Goal: Task Accomplishment & Management: Use online tool/utility

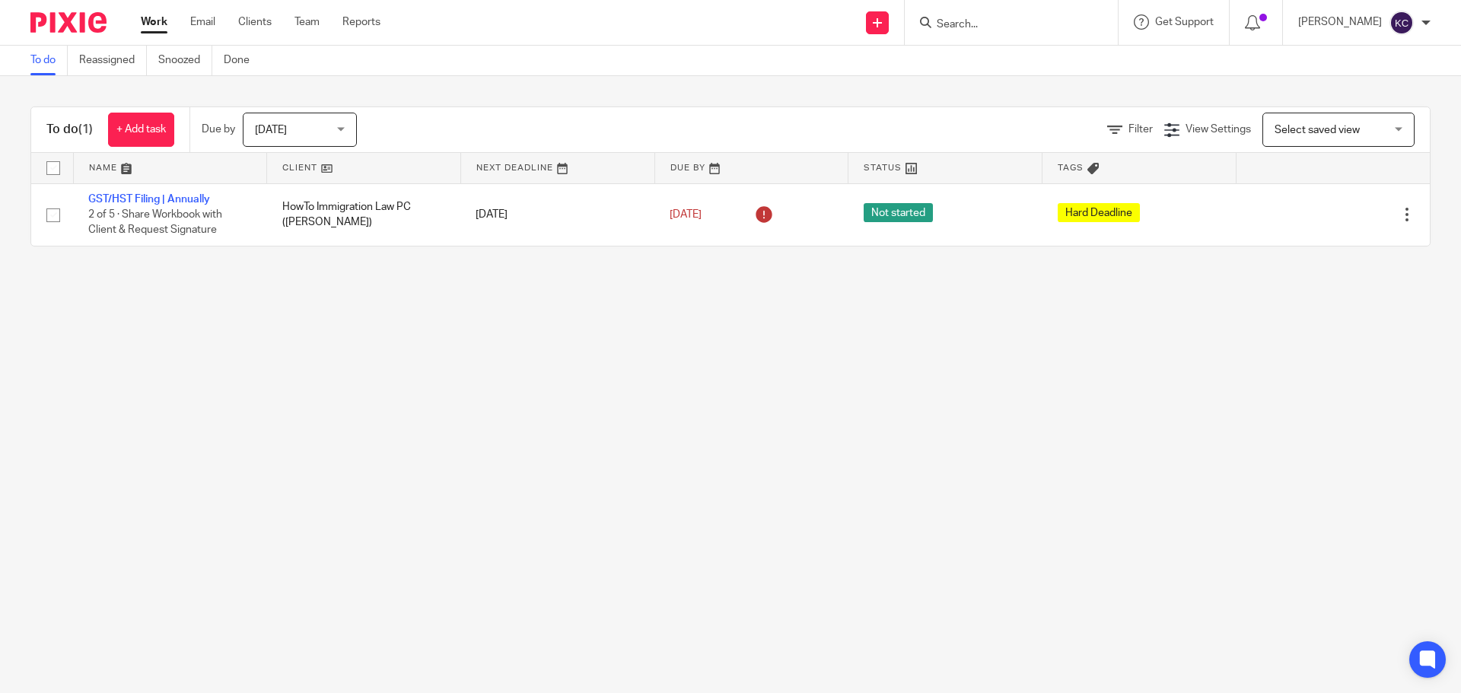
click at [950, 24] on input "Search" at bounding box center [1003, 25] width 137 height 14
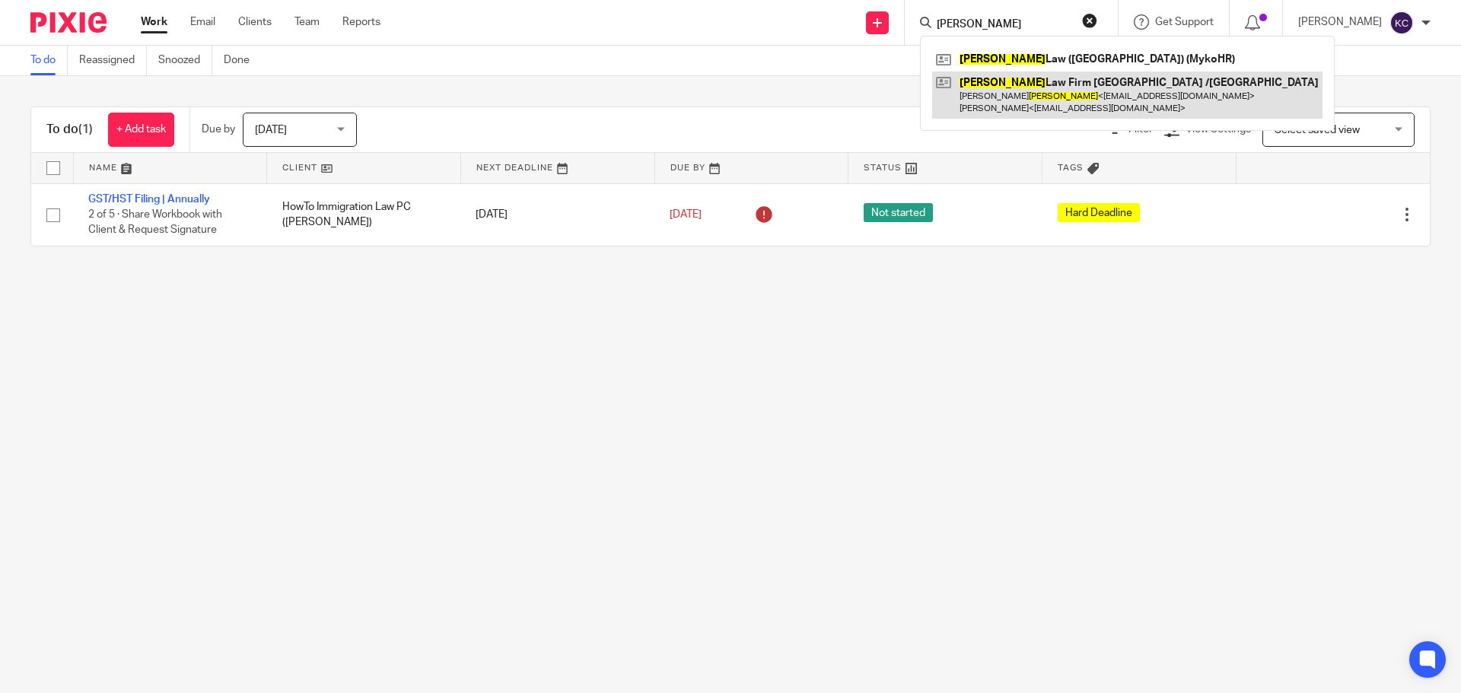
type input "Bruce"
click at [1060, 91] on link at bounding box center [1127, 95] width 390 height 47
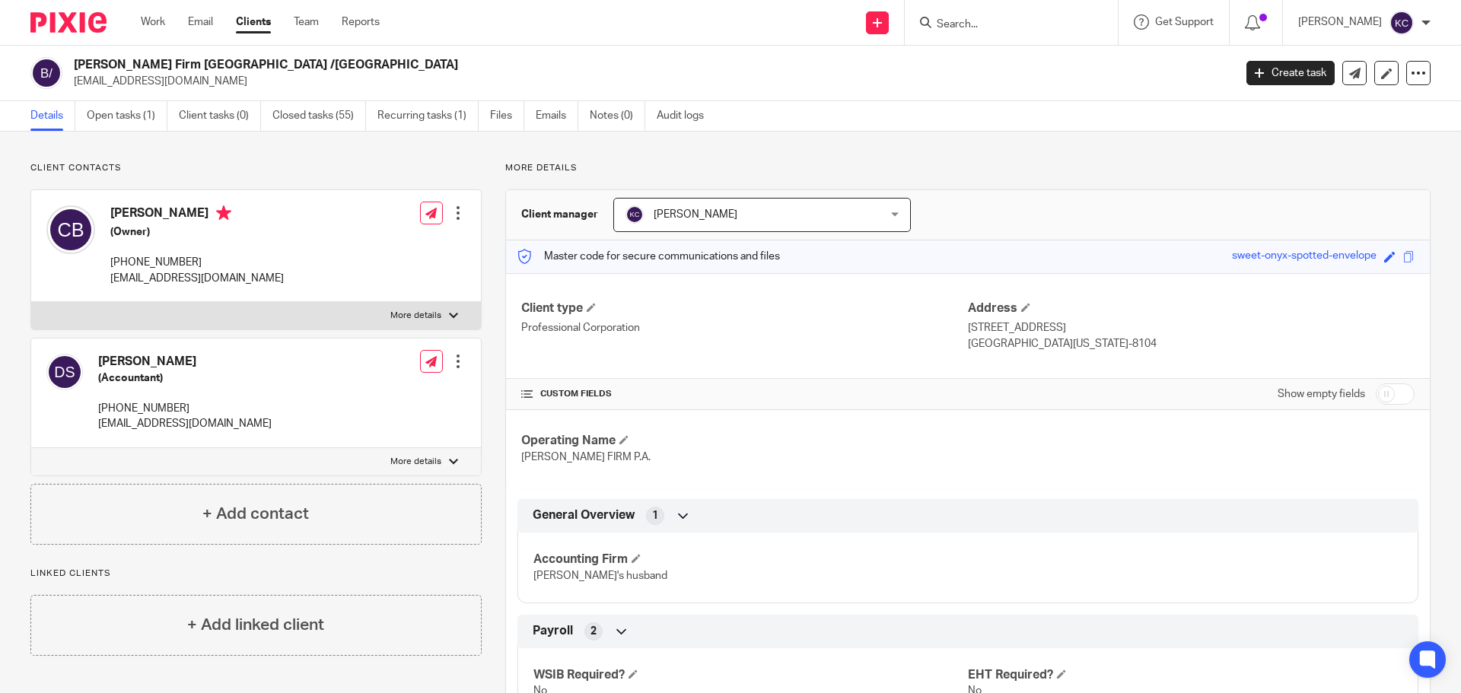
drag, startPoint x: 103, startPoint y: 109, endPoint x: 88, endPoint y: 76, distance: 36.1
click at [103, 109] on link "Open tasks (1)" at bounding box center [127, 116] width 81 height 30
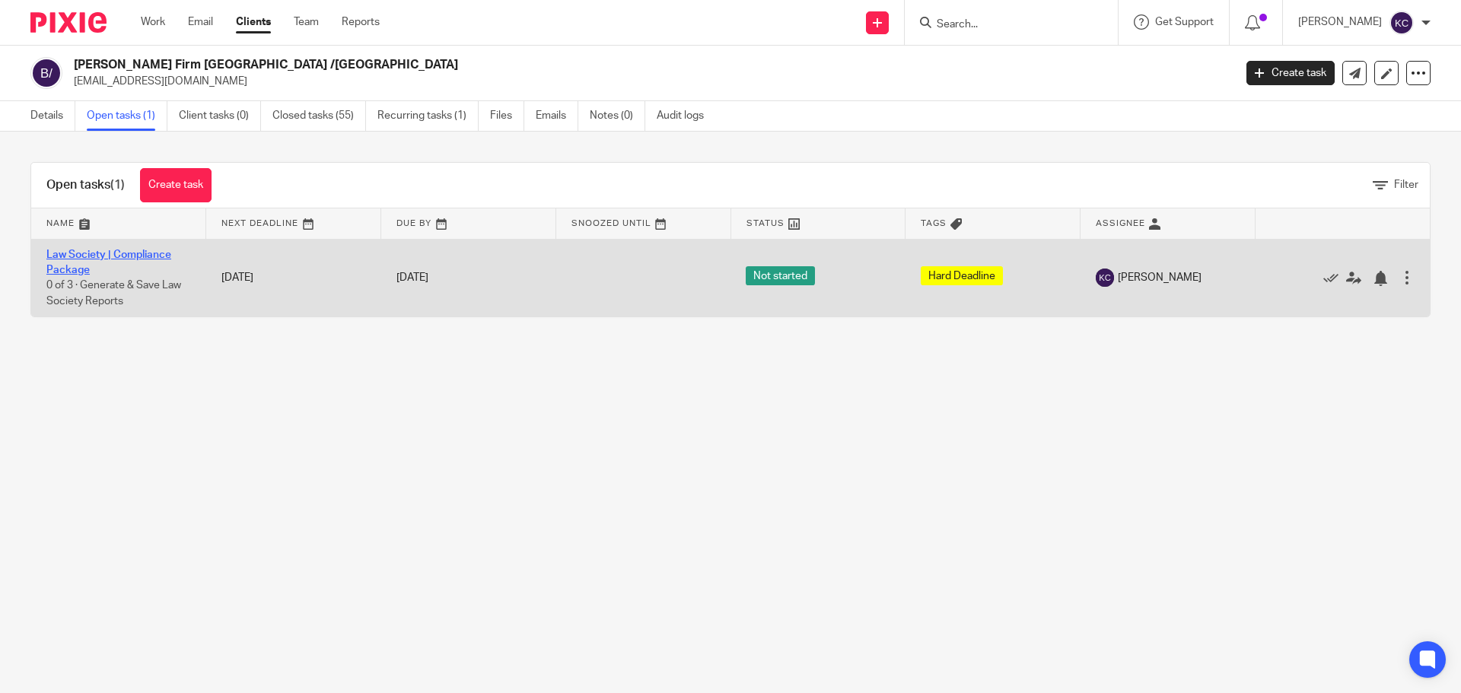
click at [88, 253] on link "Law Society | Compliance Package" at bounding box center [108, 263] width 125 height 26
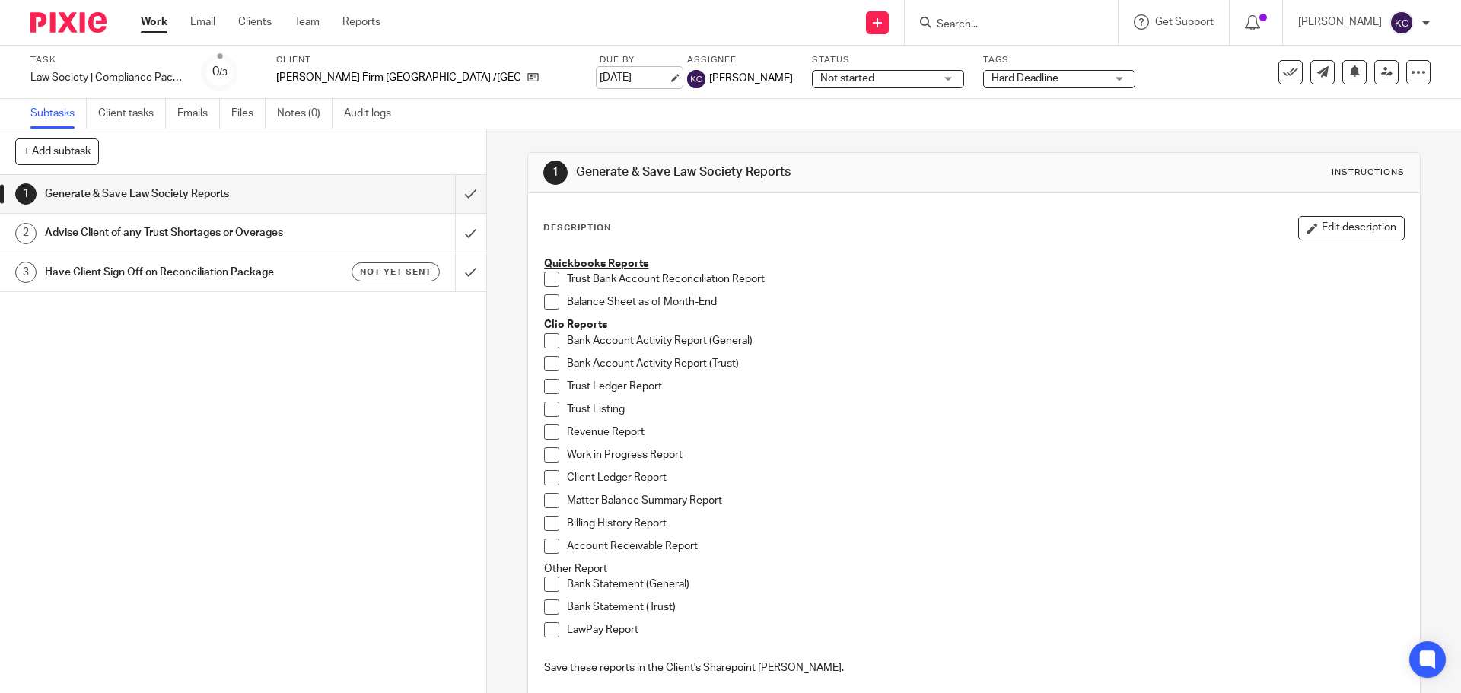
click at [600, 71] on link "Sep 21, 2025" at bounding box center [634, 78] width 68 height 16
click at [452, 190] on input "submit" at bounding box center [243, 194] width 486 height 38
click at [457, 237] on input "submit" at bounding box center [243, 233] width 486 height 38
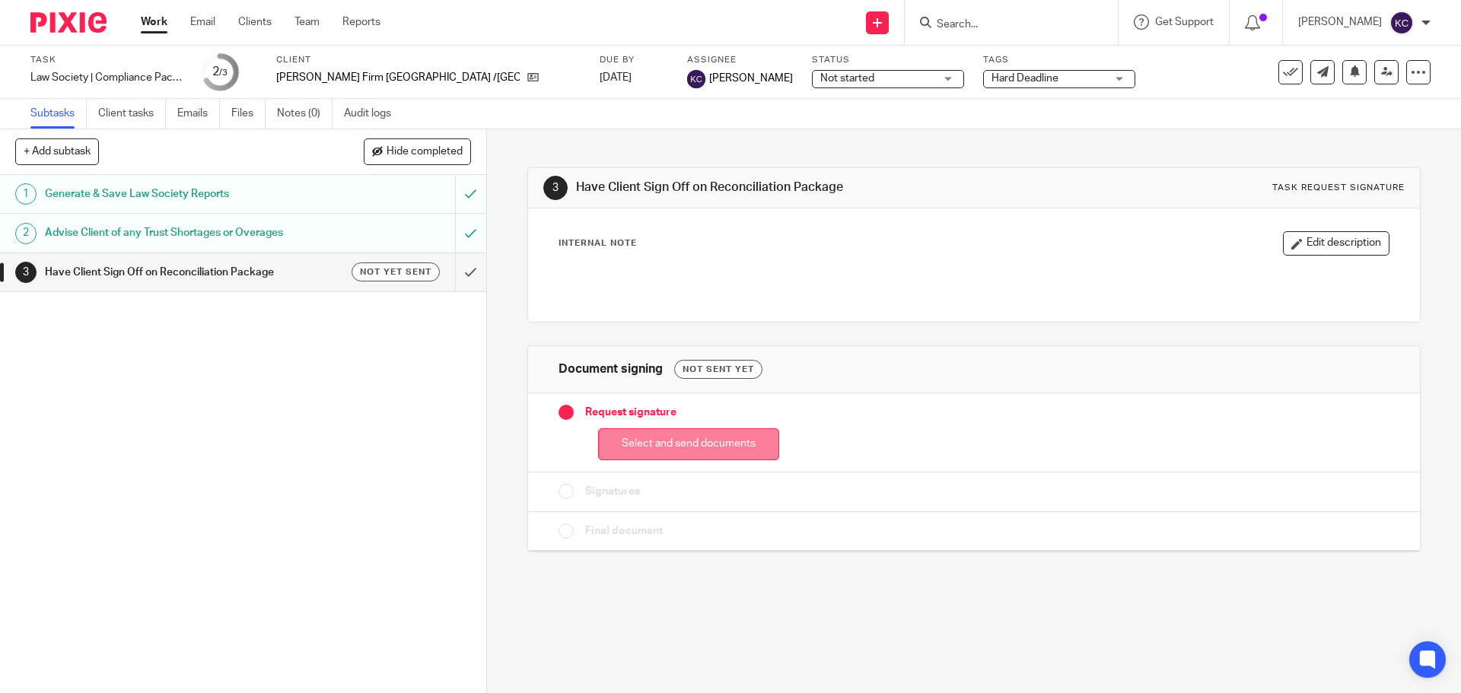
click at [696, 454] on button "Select and send documents" at bounding box center [688, 444] width 181 height 33
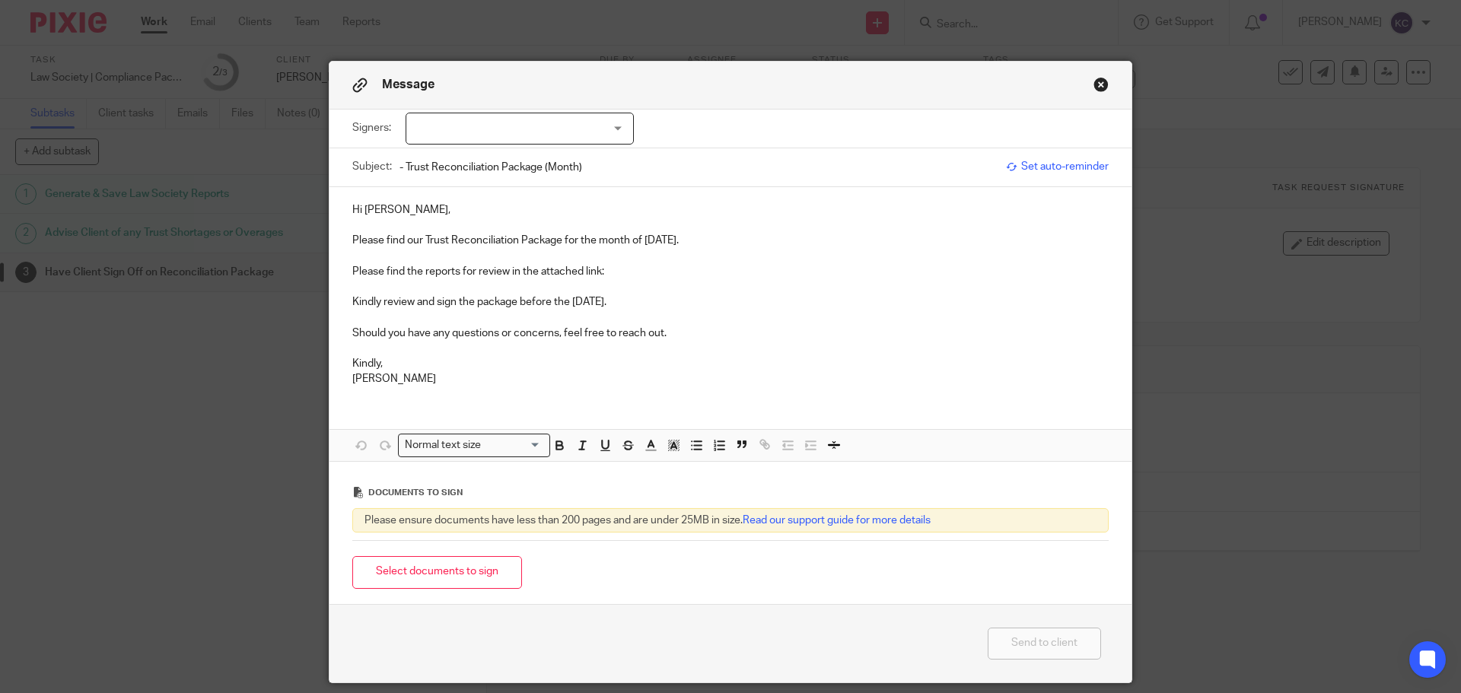
click at [475, 131] on div at bounding box center [520, 129] width 228 height 32
click at [489, 167] on li "[PERSON_NAME]" at bounding box center [514, 160] width 227 height 31
checkbox input "true"
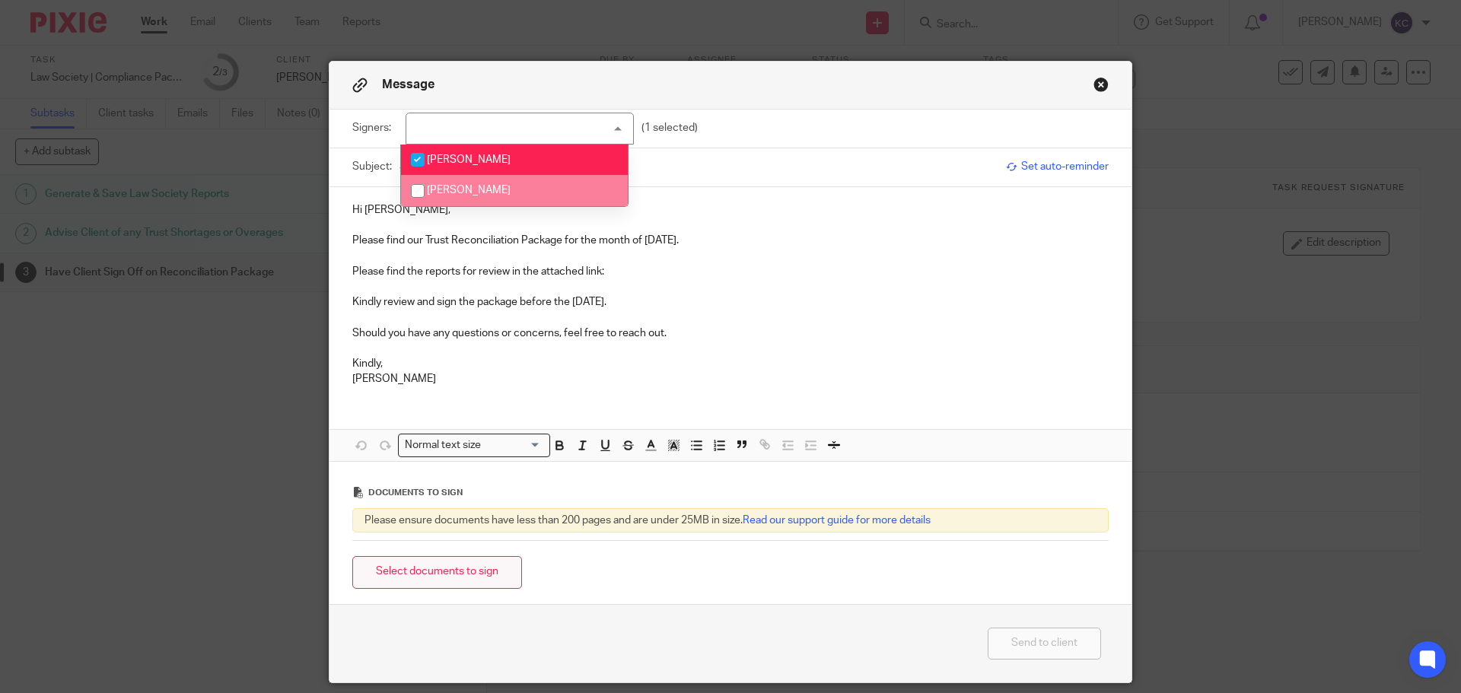
click at [437, 583] on button "Select documents to sign" at bounding box center [437, 572] width 170 height 33
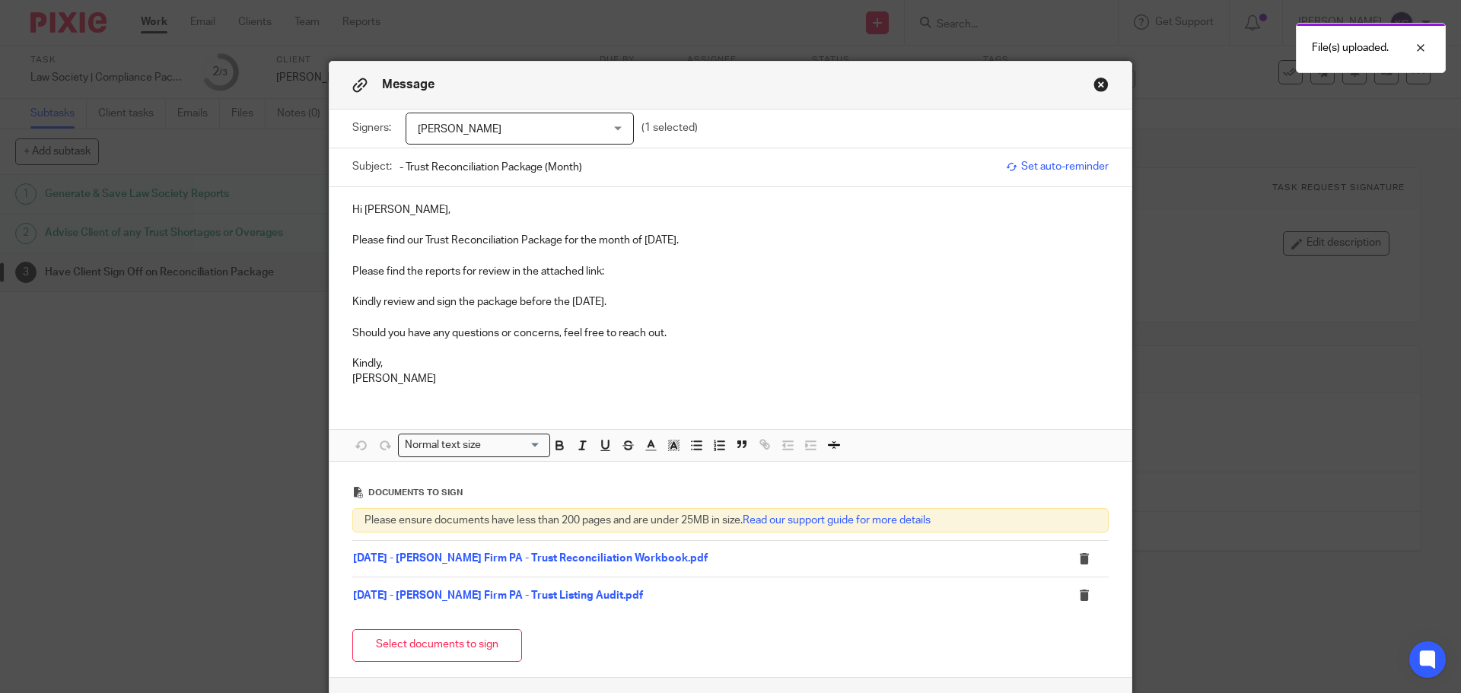
click at [592, 178] on input "- Trust Reconciliation Package (Month)" at bounding box center [698, 167] width 599 height 34
drag, startPoint x: 638, startPoint y: 243, endPoint x: 702, endPoint y: 243, distance: 63.9
click at [702, 243] on p "Please find our Trust Reconciliation Package for the month of [DATE]." at bounding box center [730, 240] width 756 height 15
copy p "[DATE]"
drag, startPoint x: 592, startPoint y: 171, endPoint x: 542, endPoint y: 176, distance: 50.4
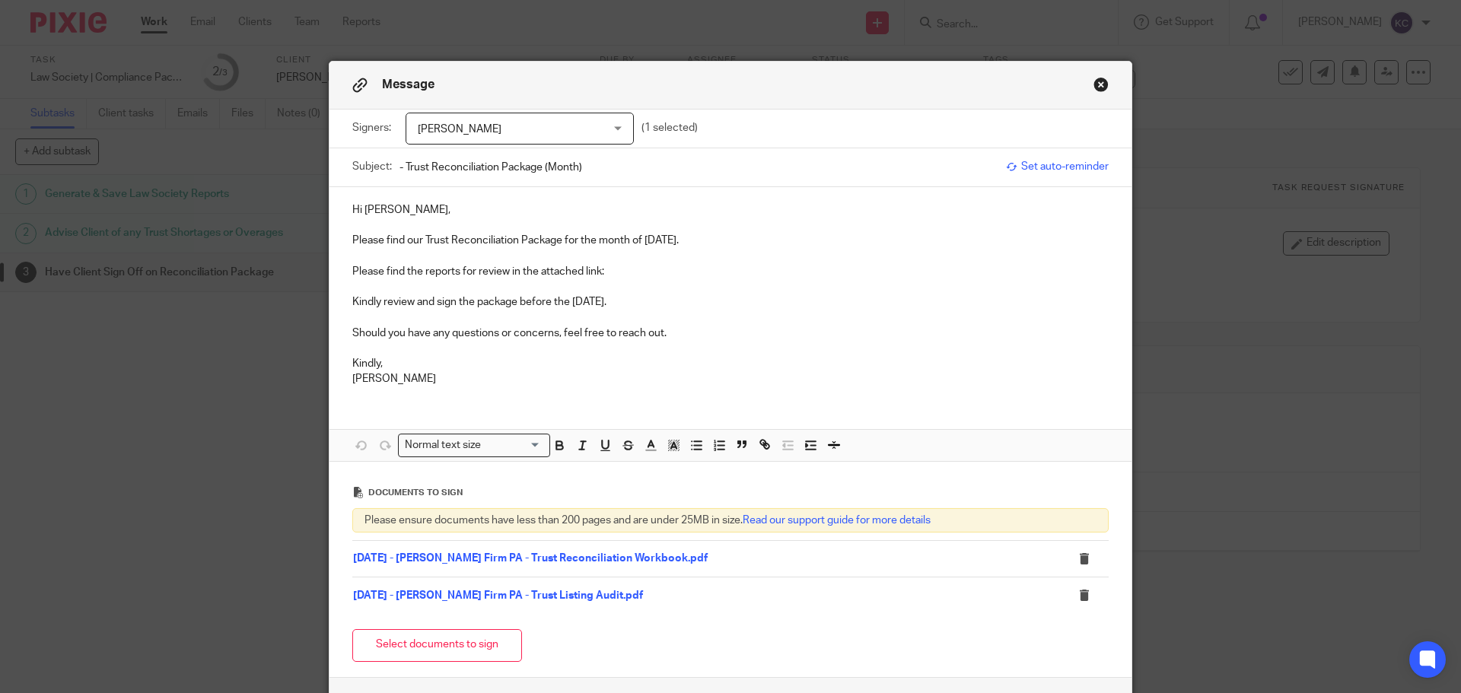
click at [542, 176] on input "- Trust Reconciliation Package (Month)" at bounding box center [698, 167] width 599 height 34
paste input "August 2025"
click at [538, 169] on input "- Trust Reconciliation Package - August 2025" at bounding box center [698, 167] width 599 height 34
click at [542, 165] on input "- Trust Reconciliation Package - August 2025" at bounding box center [698, 167] width 599 height 34
click at [399, 167] on input "- Trust Reconciliation Package - August 2025" at bounding box center [698, 167] width 599 height 34
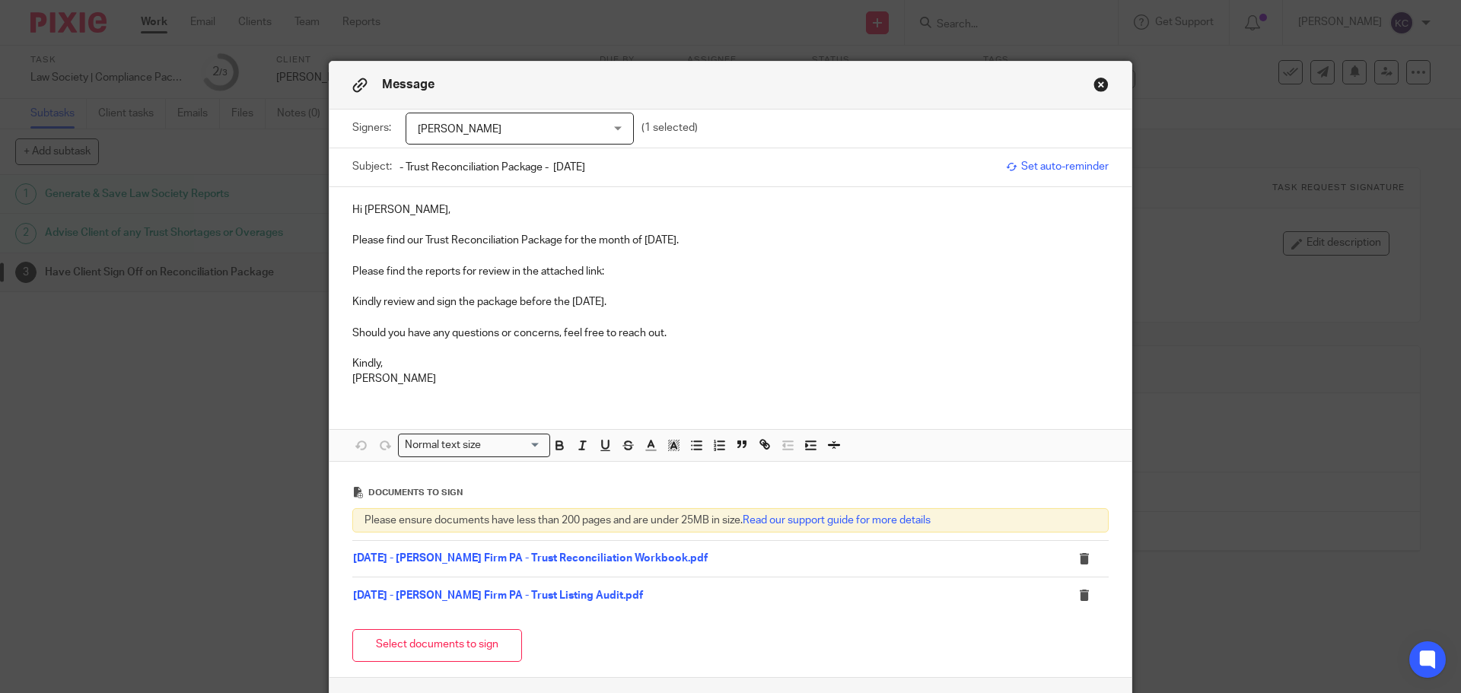
paste input "Bruce Law Firm PA"
type input "Bruce Law Firm PA - Trust Reconciliation Package - August 2025"
click at [418, 215] on p "Hi Christopher," at bounding box center [730, 209] width 756 height 15
click at [631, 275] on p "Please find the reports for review in the attached link:" at bounding box center [730, 271] width 756 height 15
click at [622, 277] on p "Please find the reports for review in the attached link:" at bounding box center [730, 271] width 756 height 15
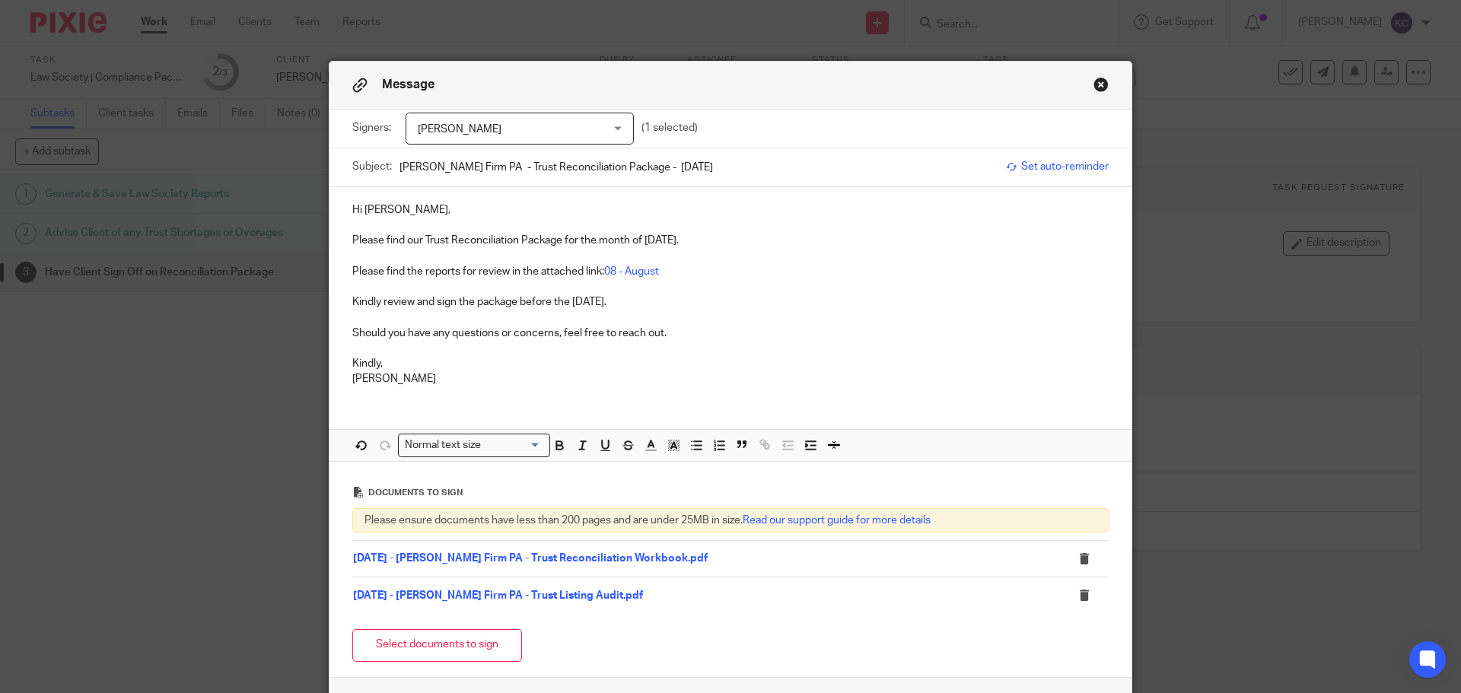
click at [692, 307] on p "Kindly review and sign the package before the 25th of September 2025." at bounding box center [730, 301] width 756 height 15
click at [664, 339] on p "Should you have any questions or concerns, feel free to reach out." at bounding box center [730, 333] width 756 height 15
click at [460, 362] on p "Kindly," at bounding box center [730, 363] width 756 height 15
click at [622, 273] on link "08 - August" at bounding box center [631, 271] width 55 height 11
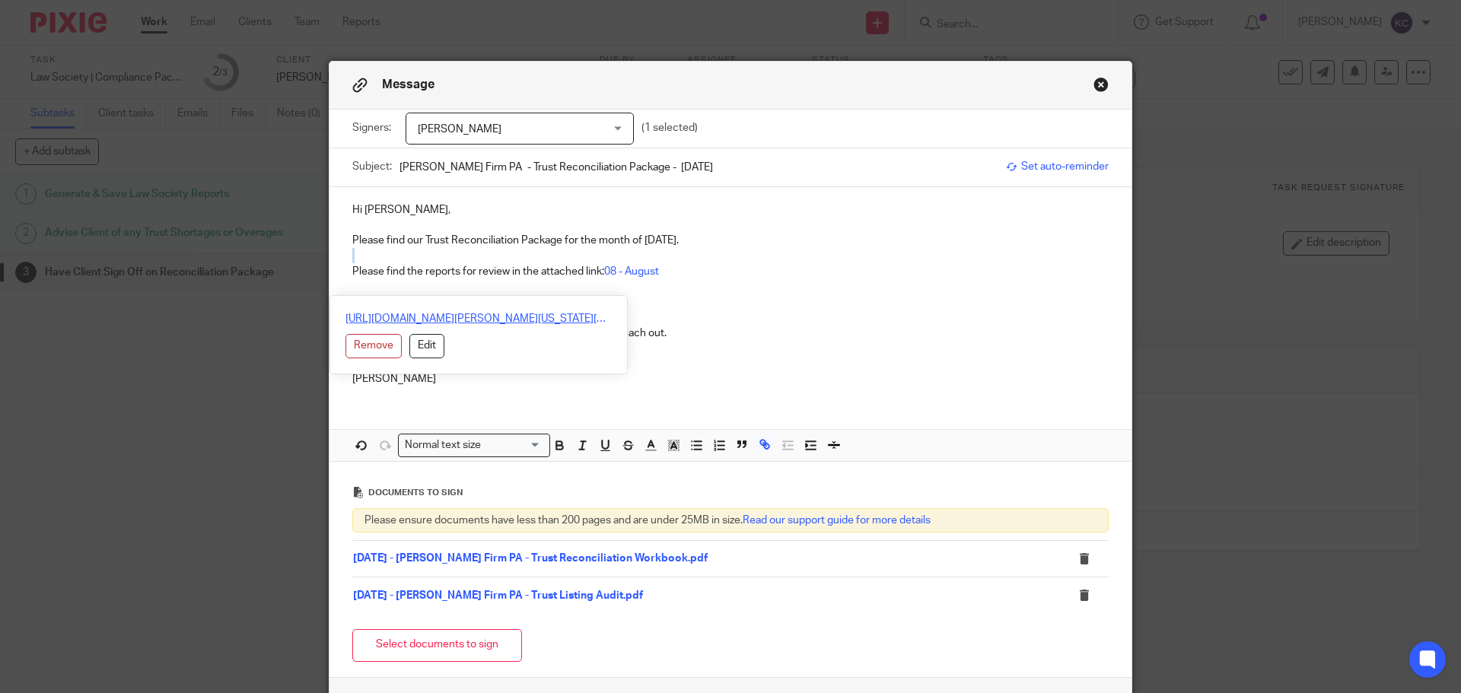
click at [555, 313] on link "https://abmaccounting.sharepoint.com/:f:/r/Client%20Working%20List/Bruce%20Law%…" at bounding box center [478, 318] width 266 height 15
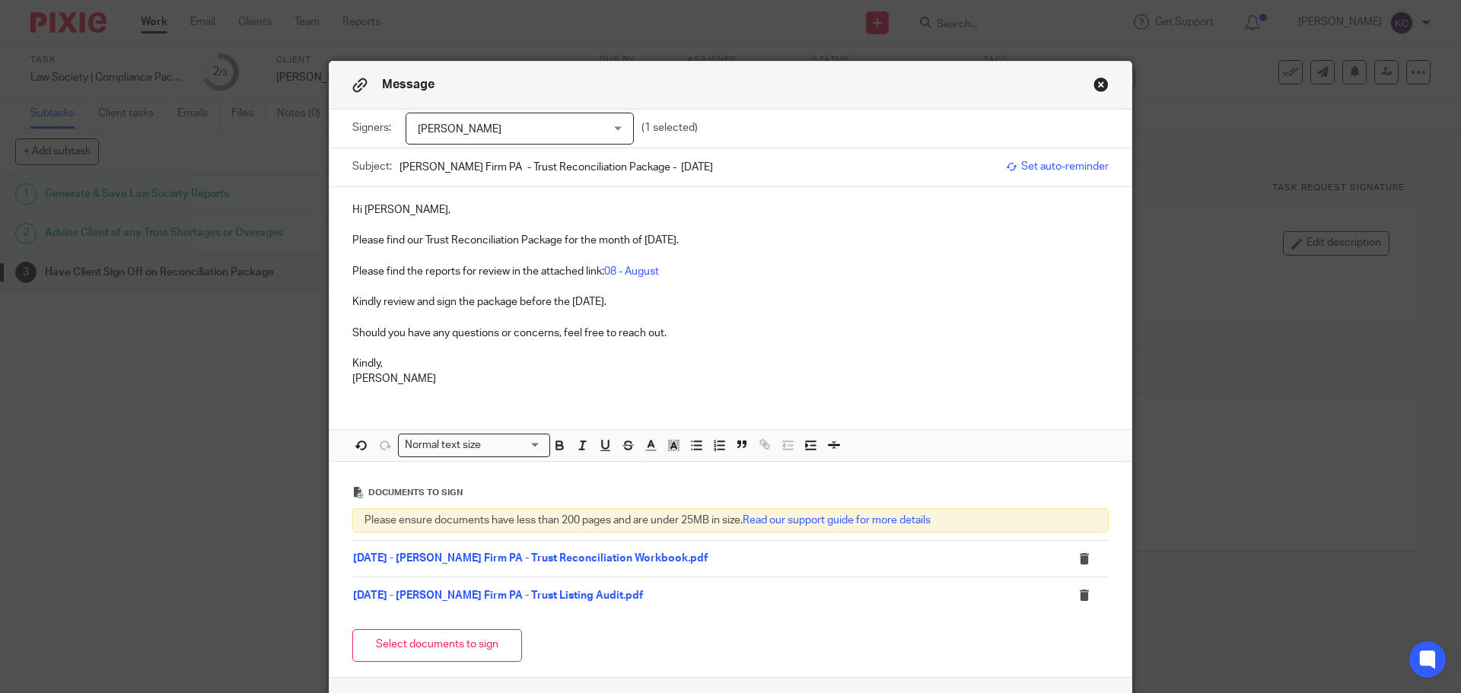
click at [710, 324] on p at bounding box center [730, 317] width 756 height 15
click at [732, 305] on p "Kindly review and sign the package before the 25th of September 2025." at bounding box center [730, 301] width 756 height 15
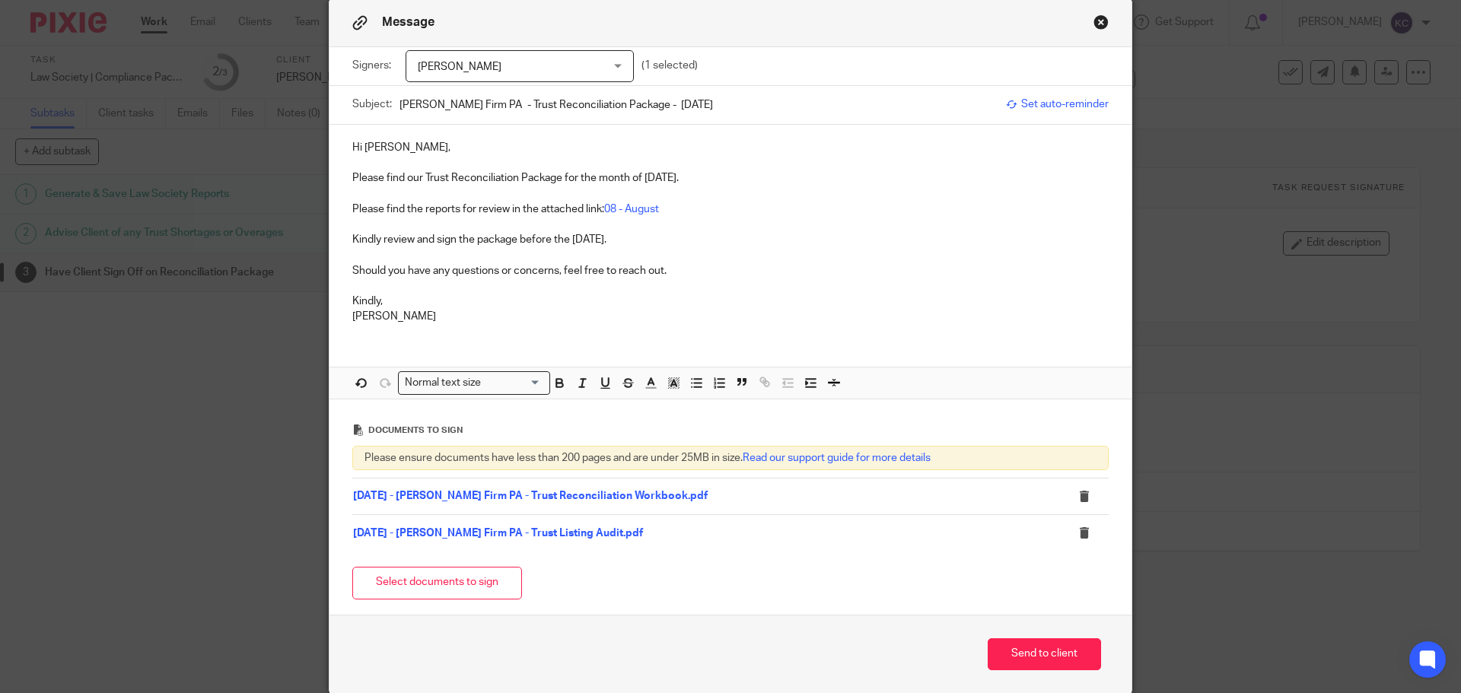
scroll to position [124, 0]
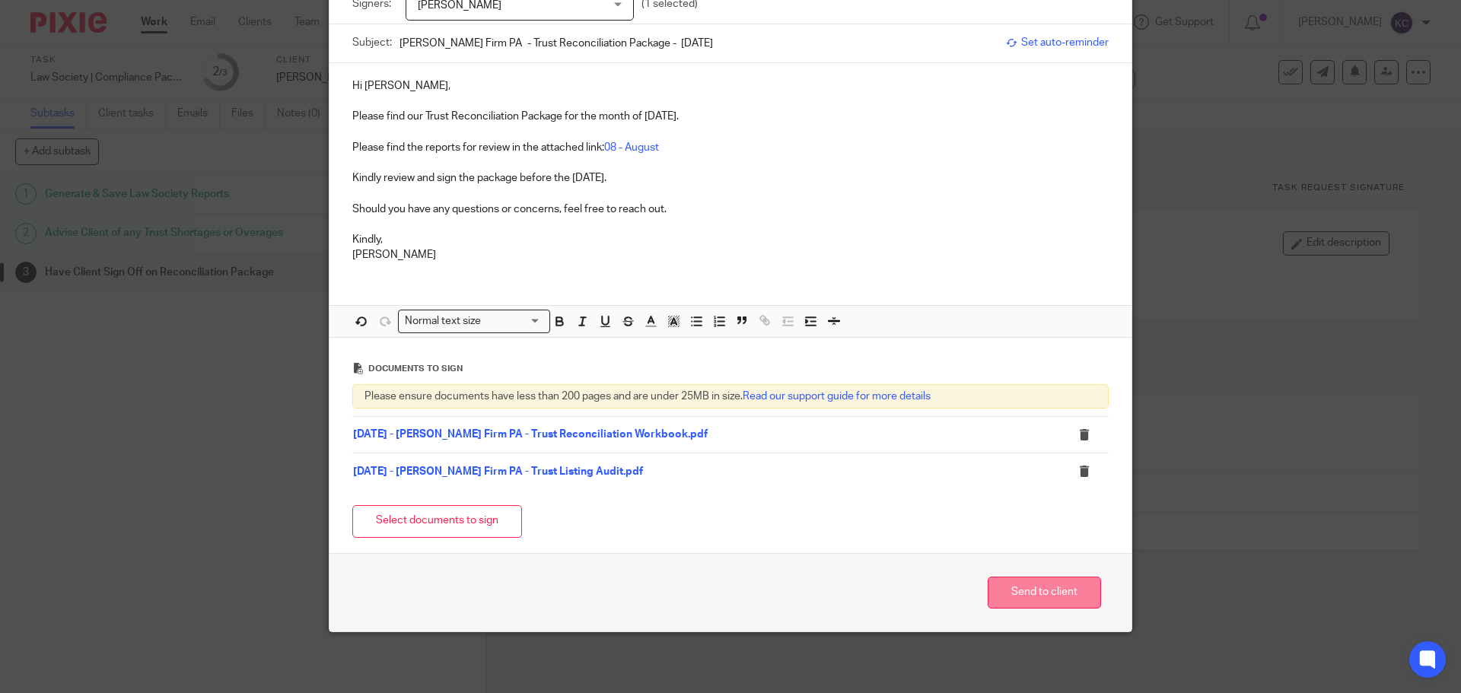
click at [1055, 582] on button "Send to client" at bounding box center [1044, 593] width 113 height 33
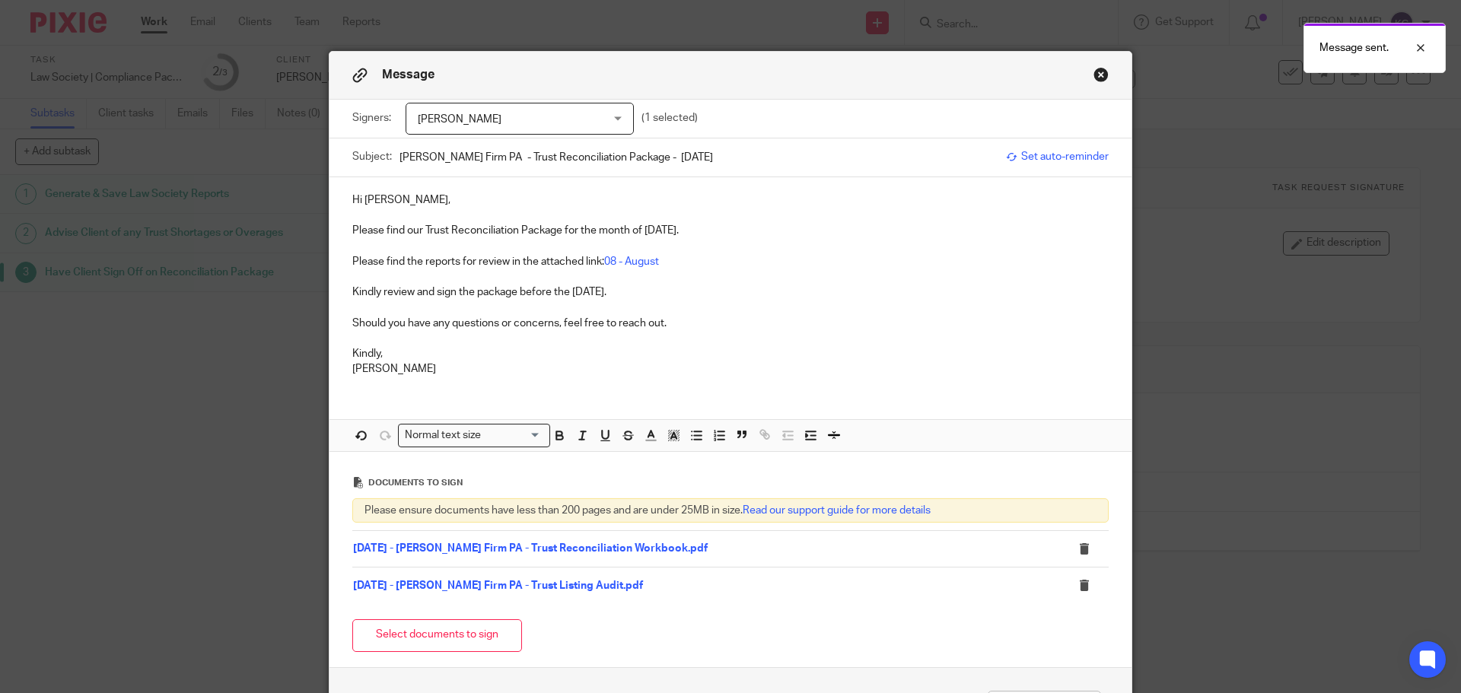
scroll to position [0, 0]
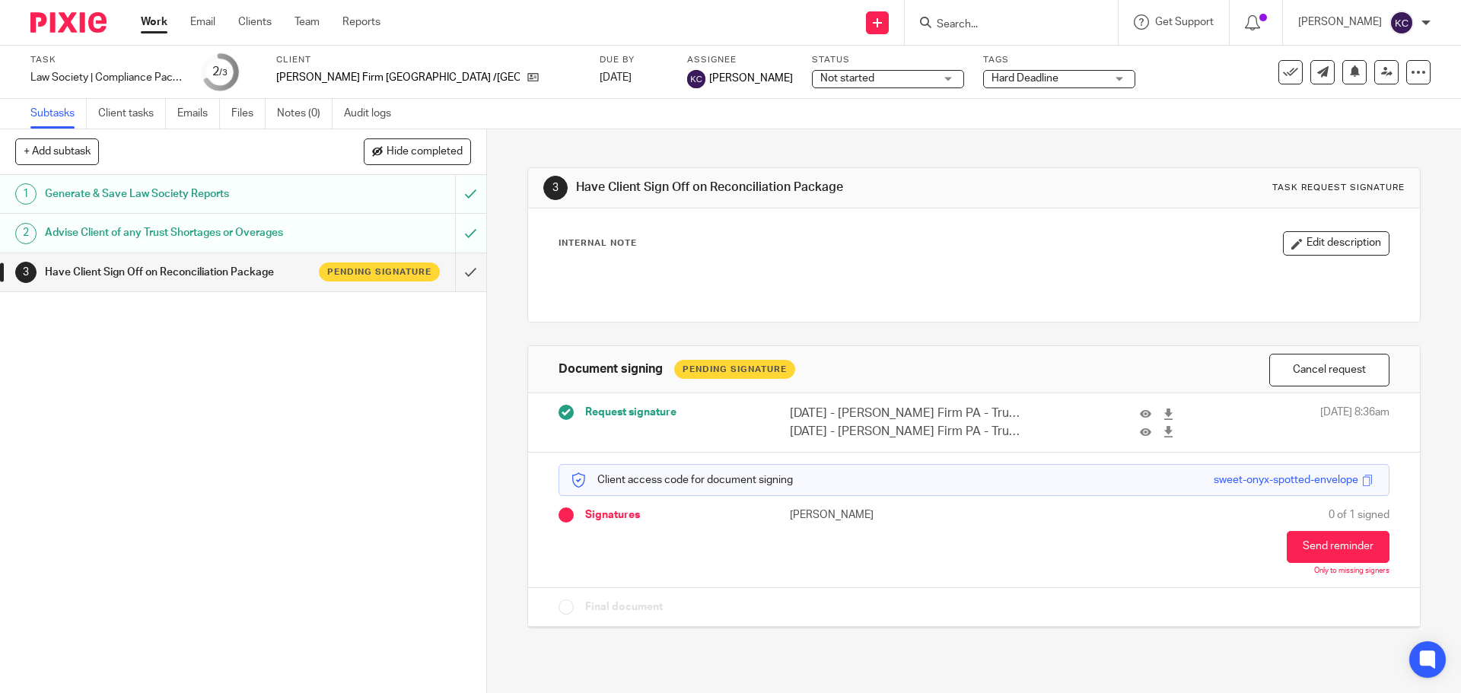
click at [948, 27] on input "Search" at bounding box center [1003, 25] width 137 height 14
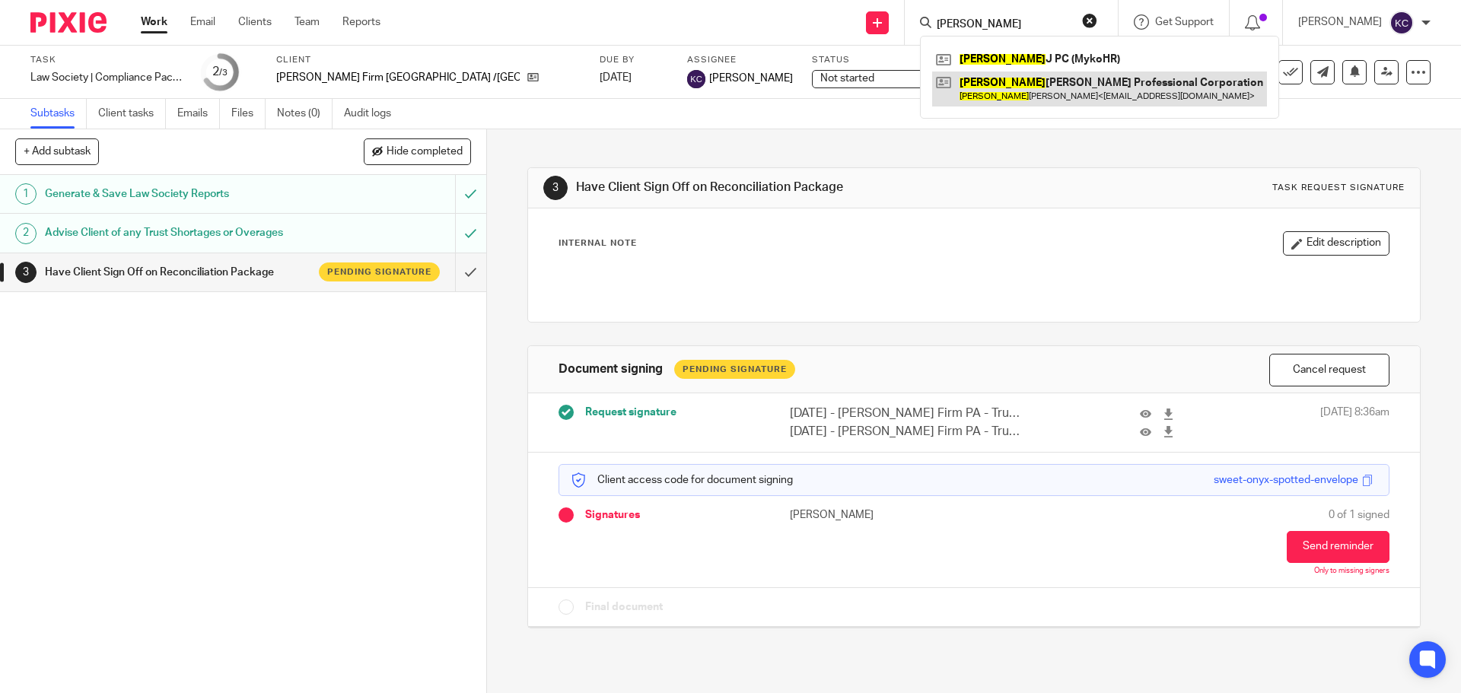
type input "[PERSON_NAME]"
click at [1071, 91] on link at bounding box center [1099, 89] width 335 height 35
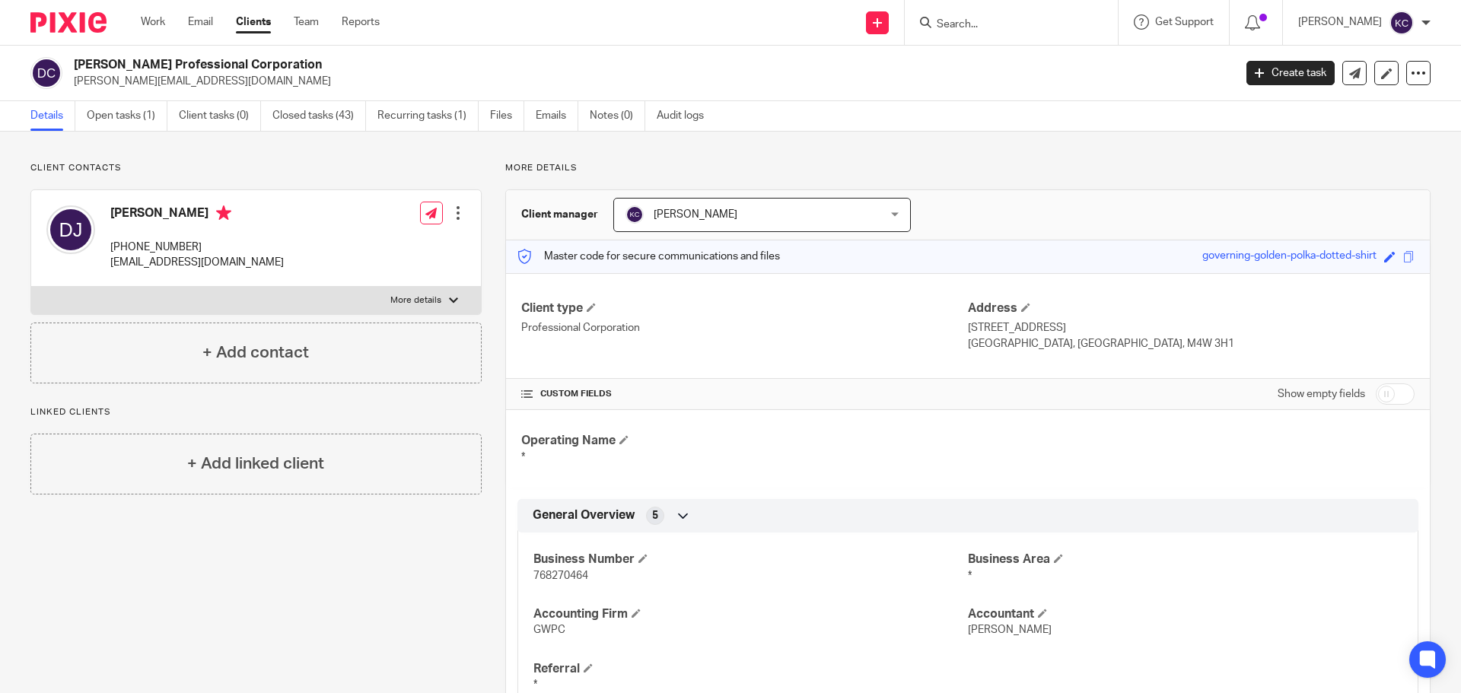
click at [129, 124] on link "Open tasks (1)" at bounding box center [127, 116] width 81 height 30
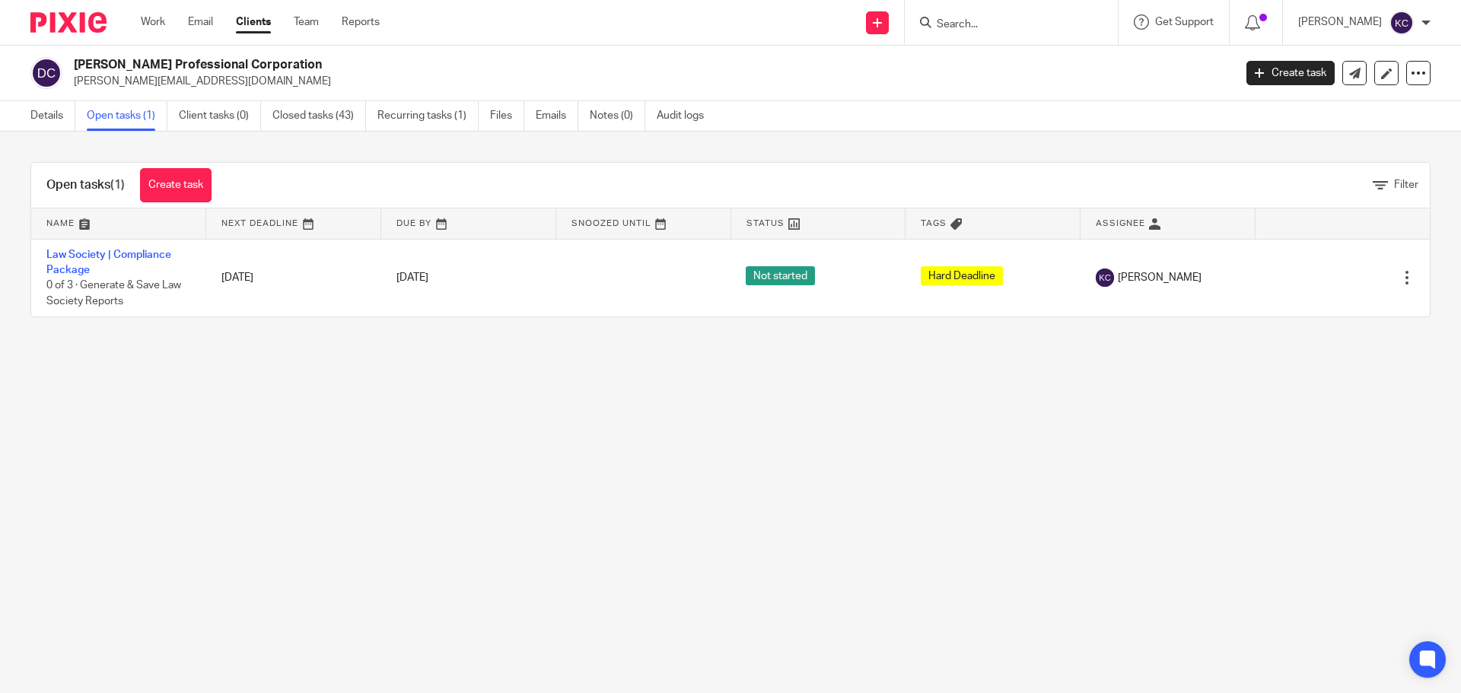
click at [413, 526] on main "[PERSON_NAME] Professional Corporation [PERSON_NAME][EMAIL_ADDRESS][DOMAIN_NAME…" at bounding box center [730, 346] width 1461 height 693
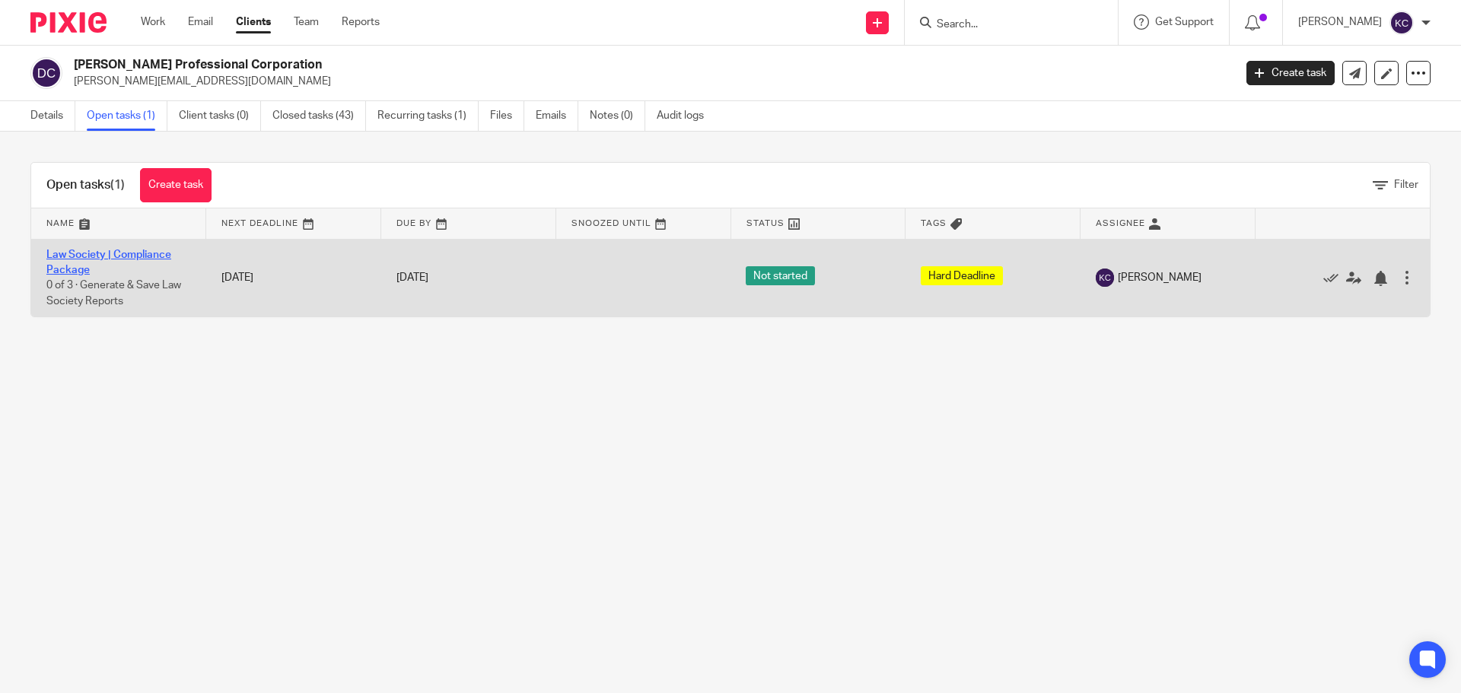
click at [129, 257] on link "Law Society | Compliance Package" at bounding box center [108, 263] width 125 height 26
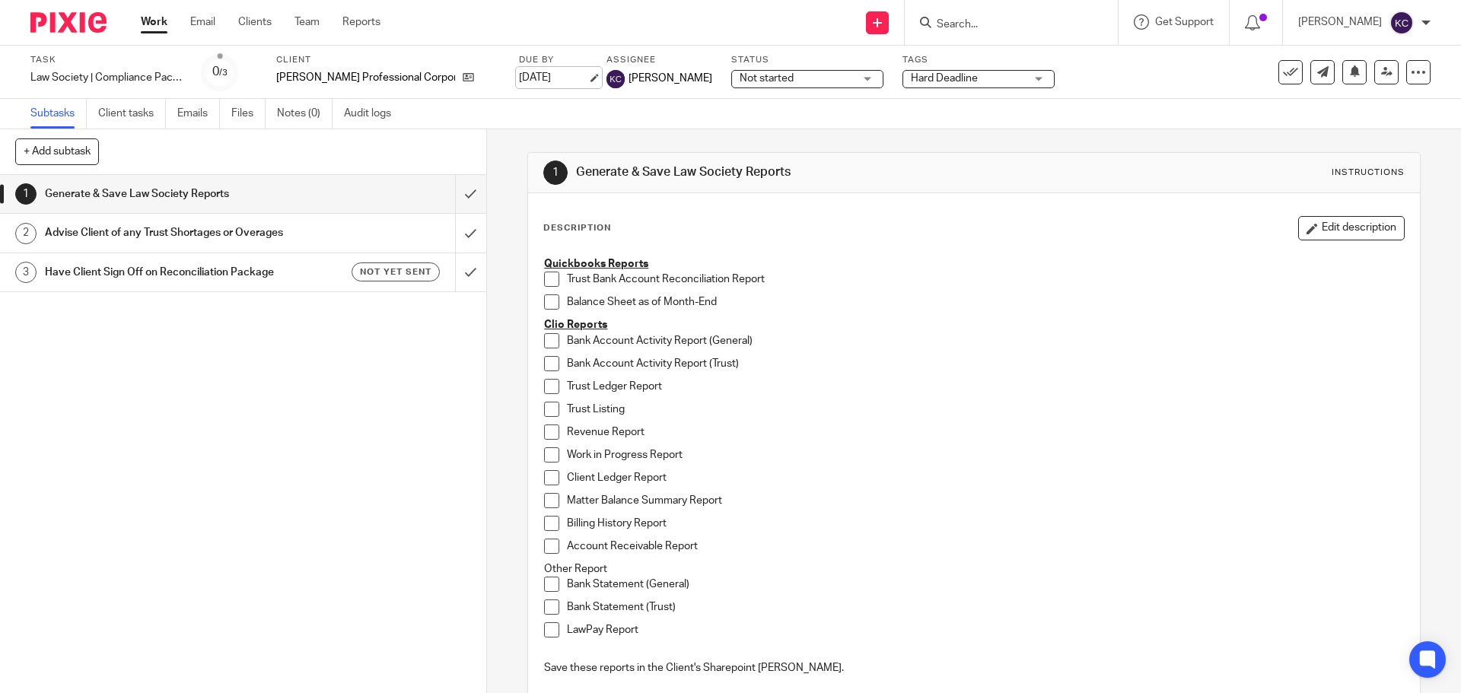
click at [558, 75] on link "Sep 21, 2025" at bounding box center [553, 78] width 68 height 16
click at [446, 191] on input "submit" at bounding box center [243, 194] width 486 height 38
click at [452, 229] on input "submit" at bounding box center [243, 233] width 486 height 38
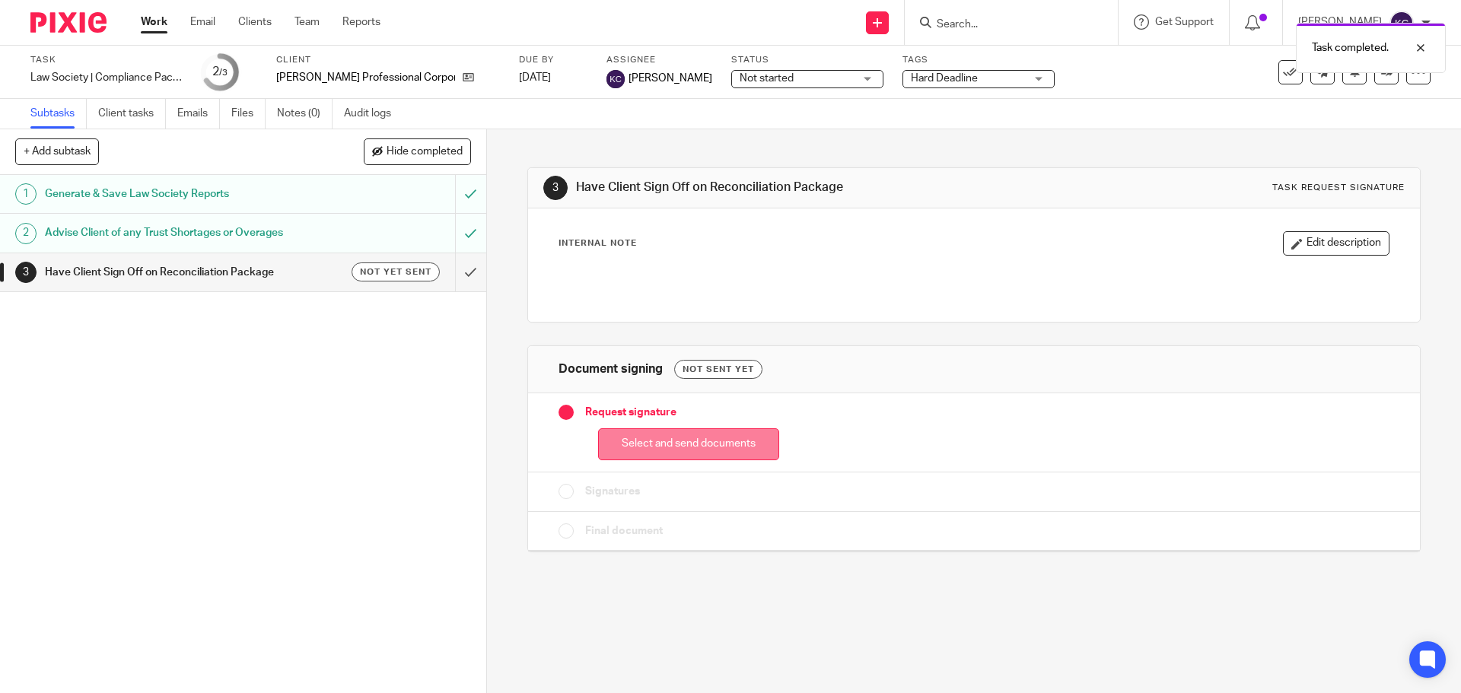
click at [683, 449] on button "Select and send documents" at bounding box center [688, 444] width 181 height 33
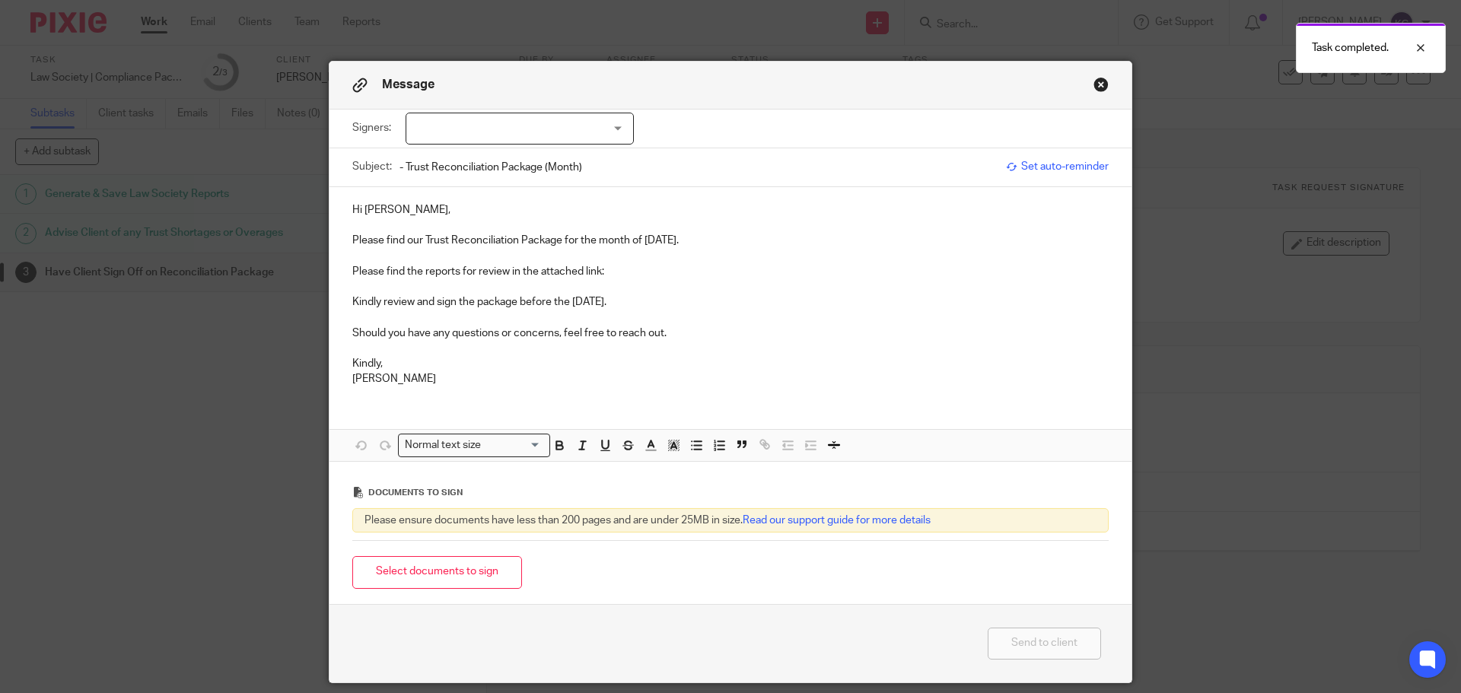
click at [471, 569] on button "Select documents to sign" at bounding box center [437, 572] width 170 height 33
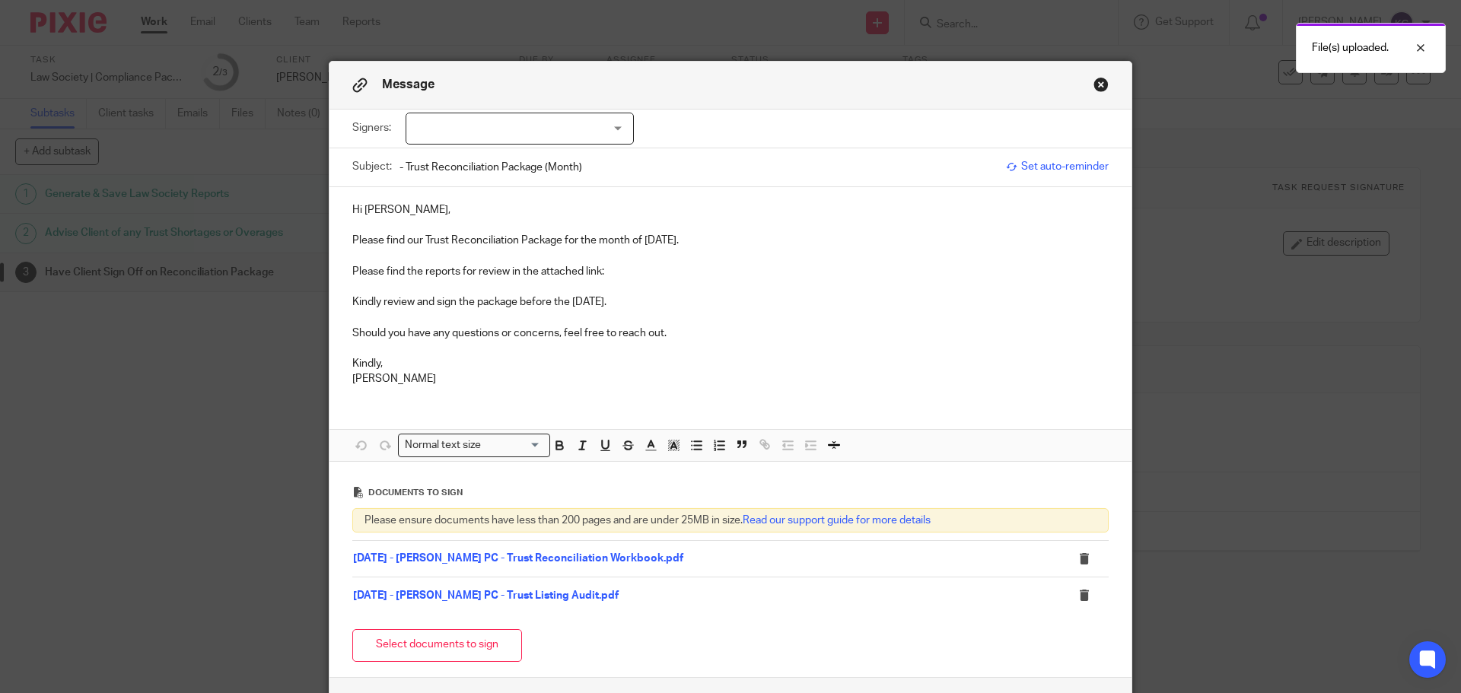
click at [436, 127] on div at bounding box center [520, 129] width 228 height 32
click at [466, 161] on span "Deborah Jorgensen" at bounding box center [469, 159] width 84 height 11
checkbox input "true"
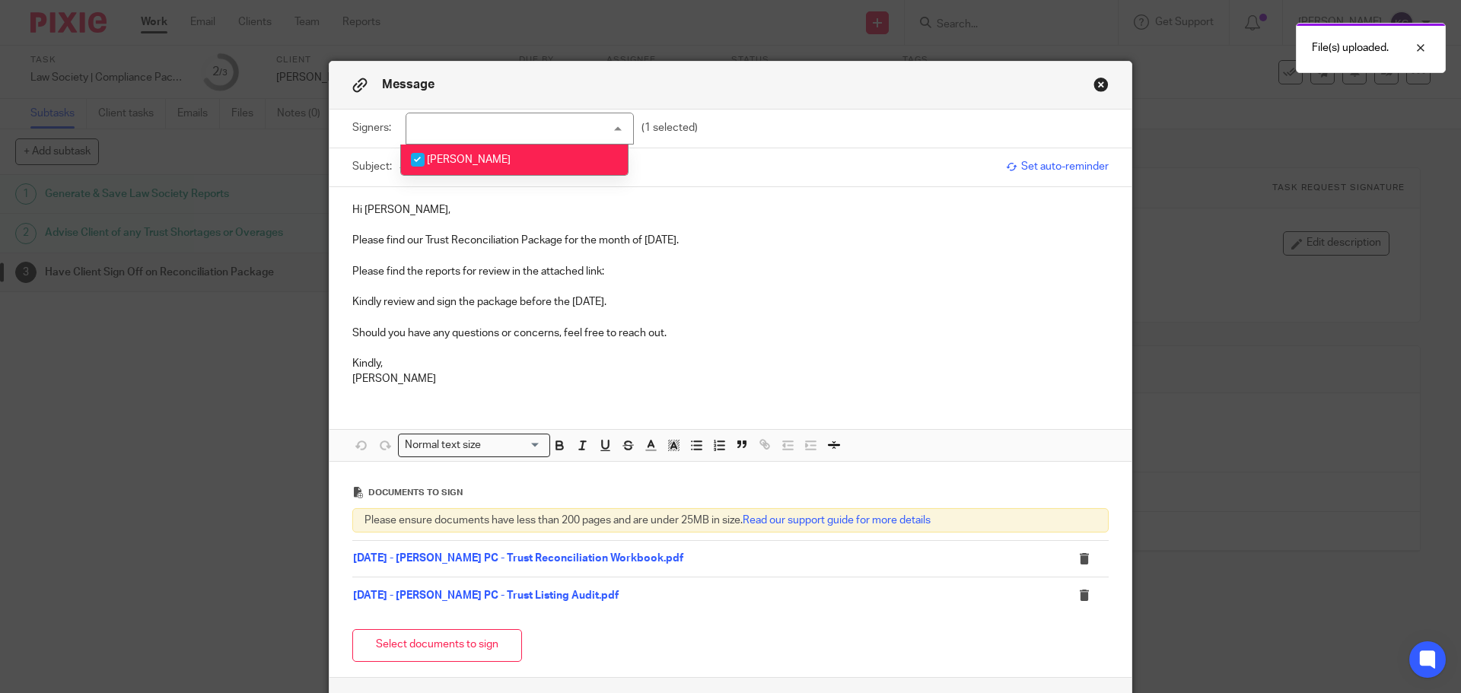
click at [475, 199] on div "Hi Deborah, Please find our Trust Reconciliation Package for the month of Augus…" at bounding box center [730, 293] width 802 height 212
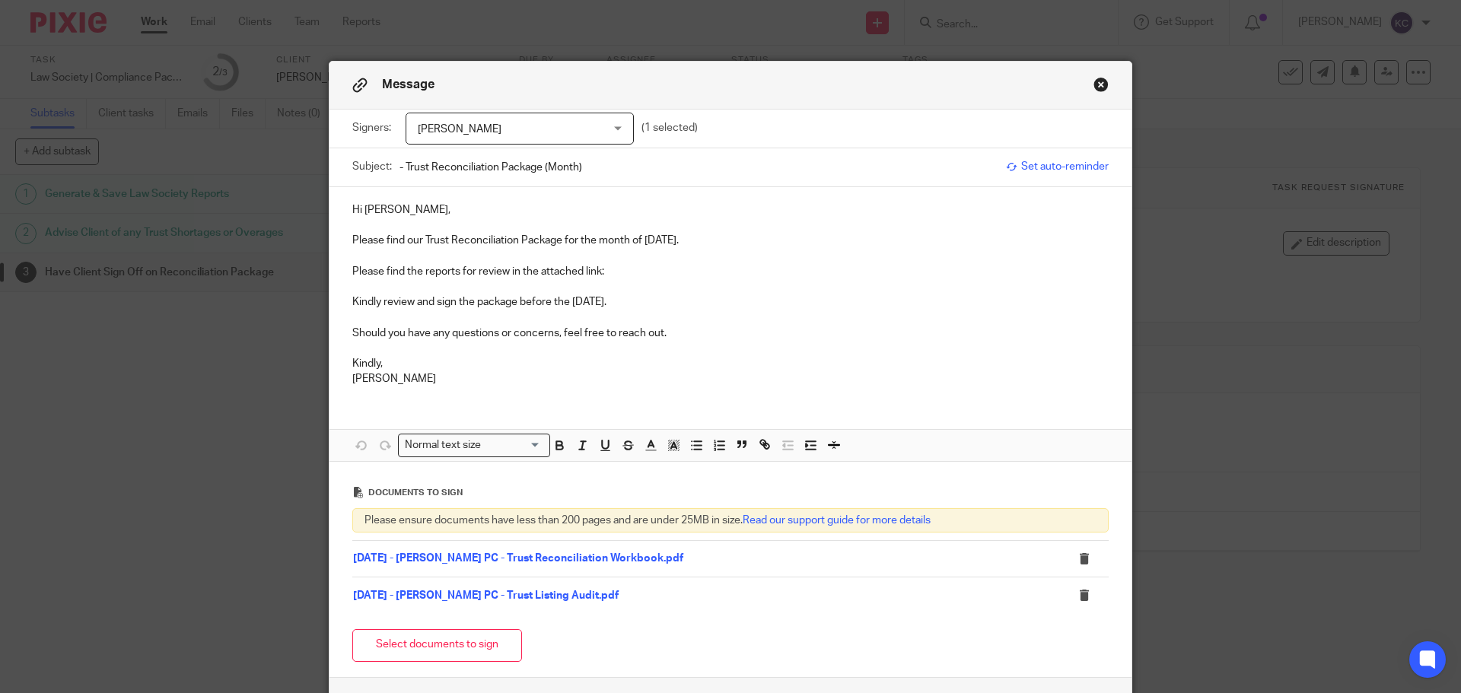
drag, startPoint x: 642, startPoint y: 240, endPoint x: 699, endPoint y: 243, distance: 56.4
click at [699, 243] on p "Please find our Trust Reconciliation Package for the month of August 2025." at bounding box center [730, 240] width 756 height 15
copy p "August 2025"
drag, startPoint x: 578, startPoint y: 177, endPoint x: 539, endPoint y: 180, distance: 38.9
click at [539, 180] on input "- Trust Reconciliation Package (Month)" at bounding box center [698, 167] width 599 height 34
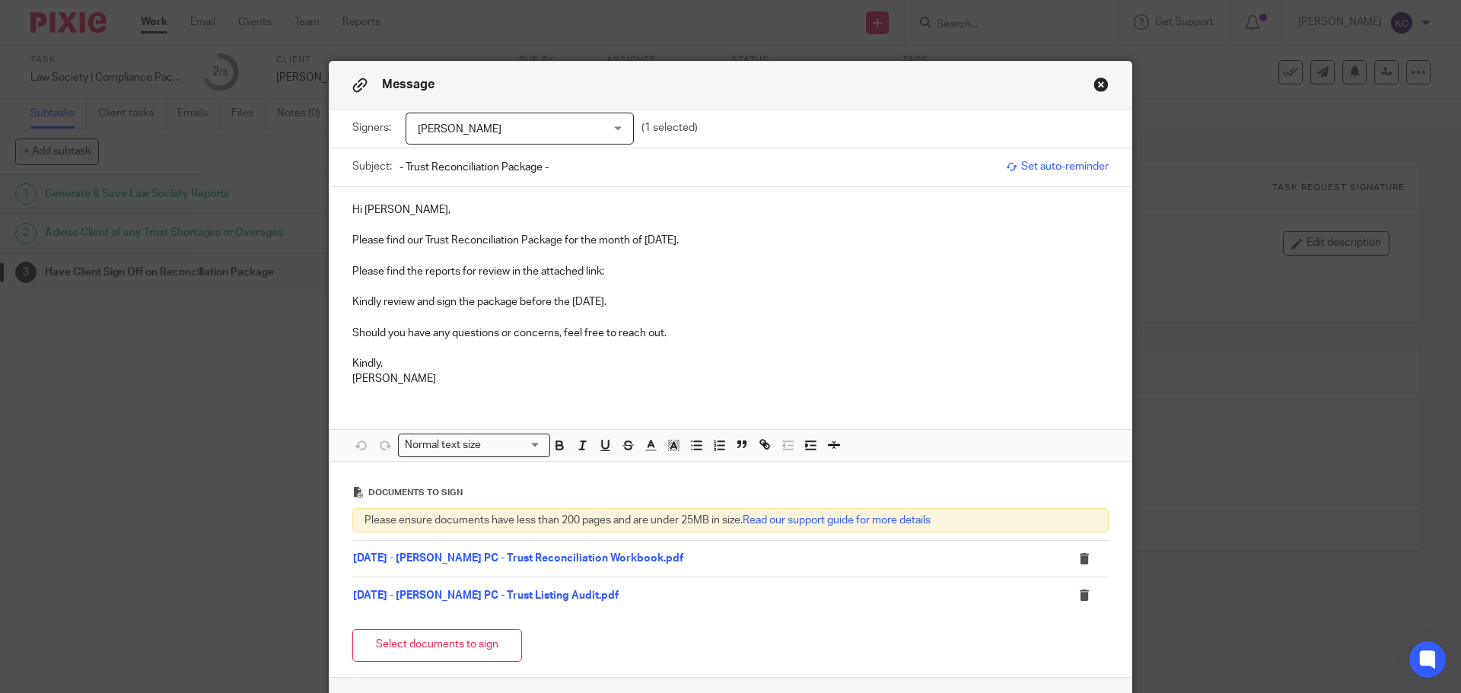
paste input "August 2025"
click at [391, 166] on div "Subject: - Trust Reconciliation Package - August 2025" at bounding box center [675, 167] width 646 height 38
click at [399, 167] on input "- Trust Reconciliation Package - August 2025" at bounding box center [698, 167] width 599 height 34
paste input "Deborah Jorgensen PC"
type input "Deborah Jorgensen PC - Trust Reconciliation Package - August 2025"
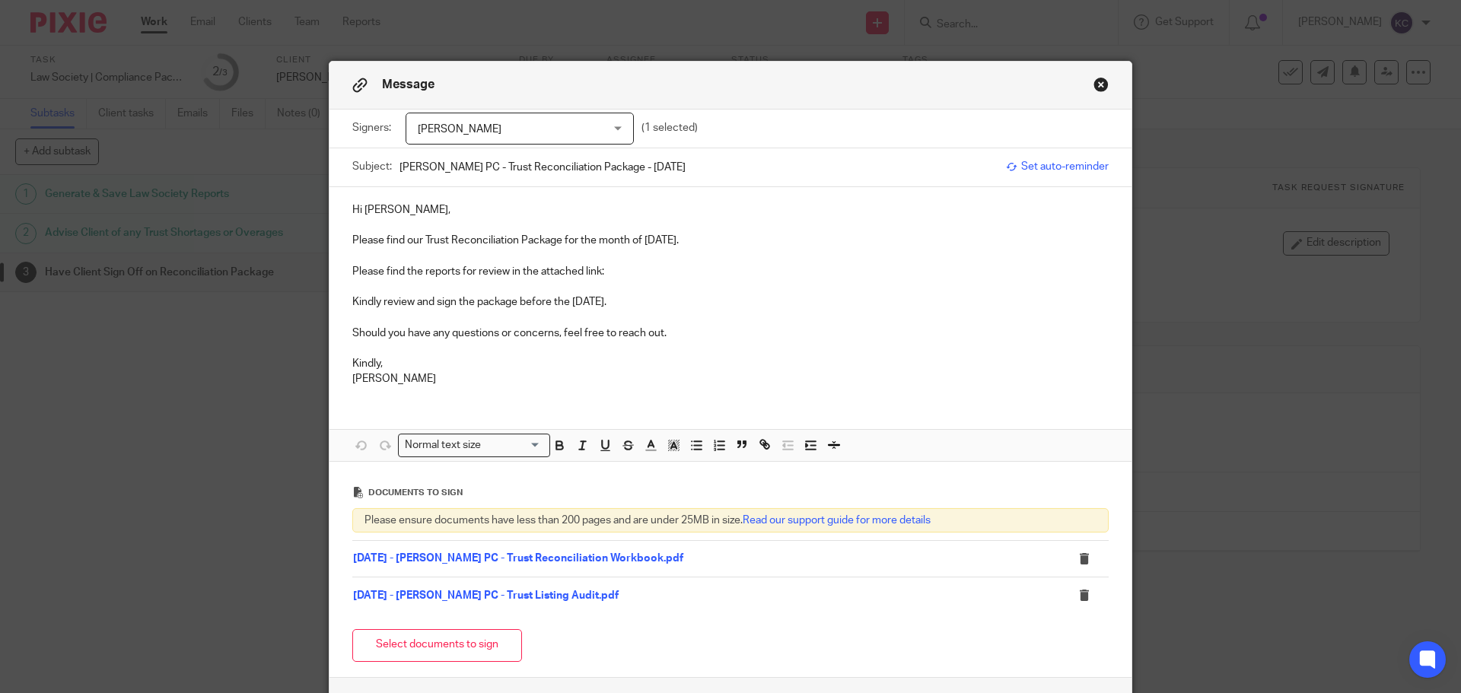
click at [609, 273] on p "Please find the reports for review in the attached link:" at bounding box center [730, 271] width 756 height 15
click at [635, 277] on p "Please find the reports for review in the attached link:" at bounding box center [730, 271] width 756 height 15
click at [609, 273] on p "Please find the reports for review in the attached link:" at bounding box center [730, 271] width 756 height 15
click at [617, 269] on p "Please find the reports for review in the attached link:" at bounding box center [730, 271] width 756 height 15
click at [677, 322] on p at bounding box center [730, 317] width 756 height 15
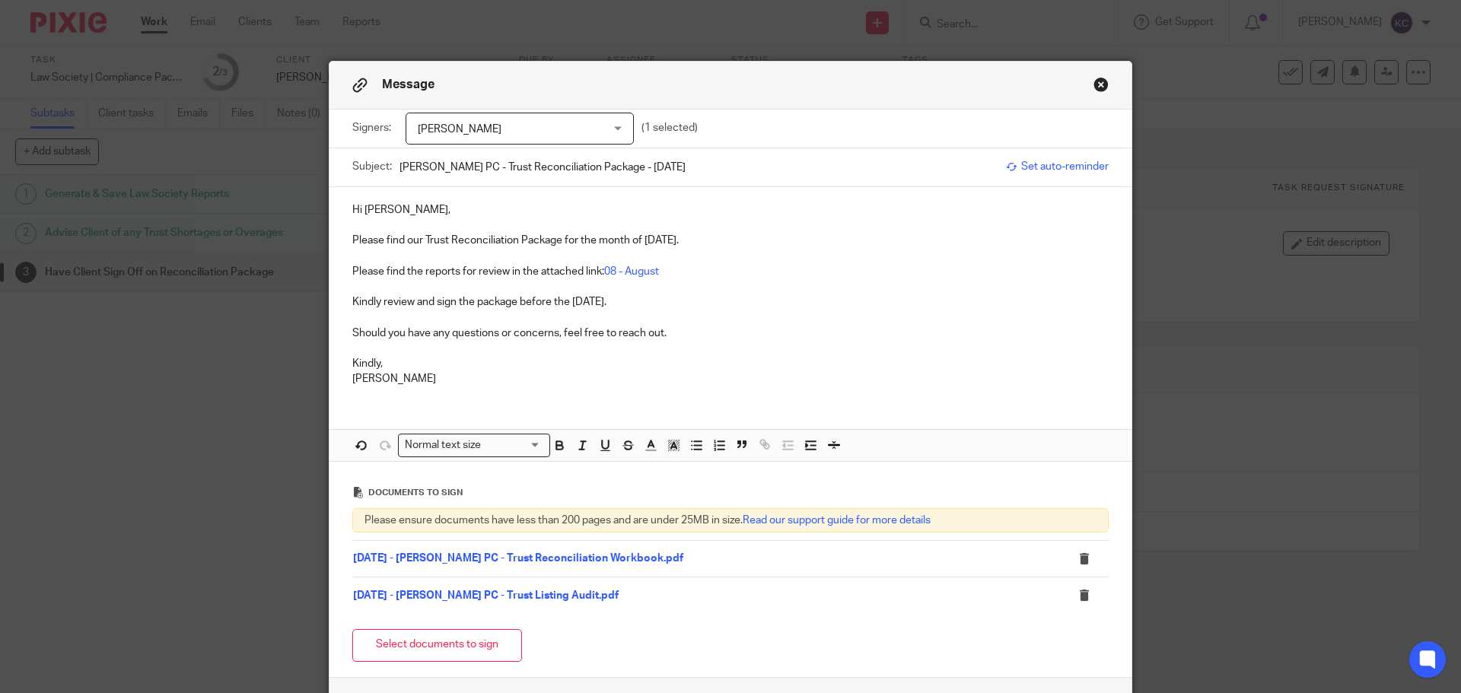
click at [672, 349] on p at bounding box center [730, 348] width 756 height 15
click at [623, 272] on link "08 - August" at bounding box center [631, 271] width 55 height 11
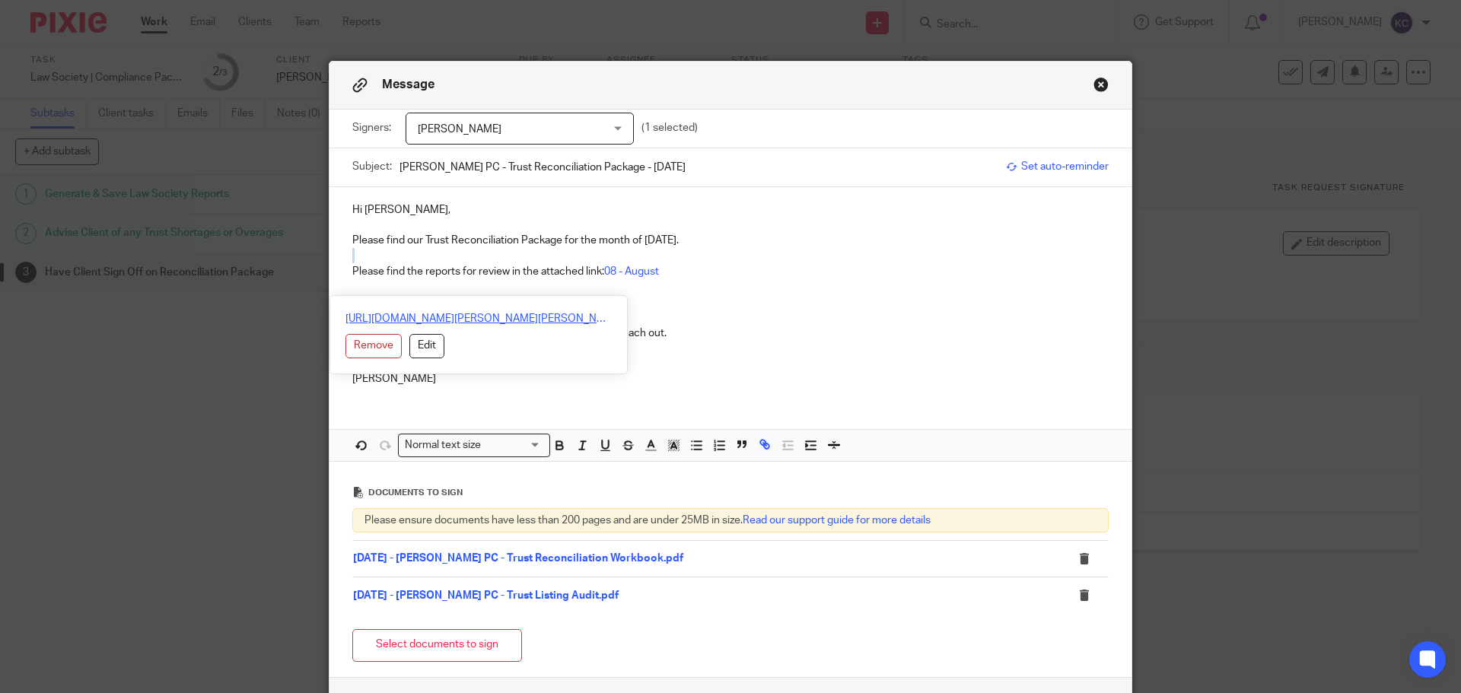
click at [577, 317] on link "https://abmaccounting.sharepoint.com/:f:/r/Client%20Working%20List/Deborah%20Jo…" at bounding box center [478, 318] width 266 height 15
click at [754, 285] on p at bounding box center [730, 286] width 756 height 15
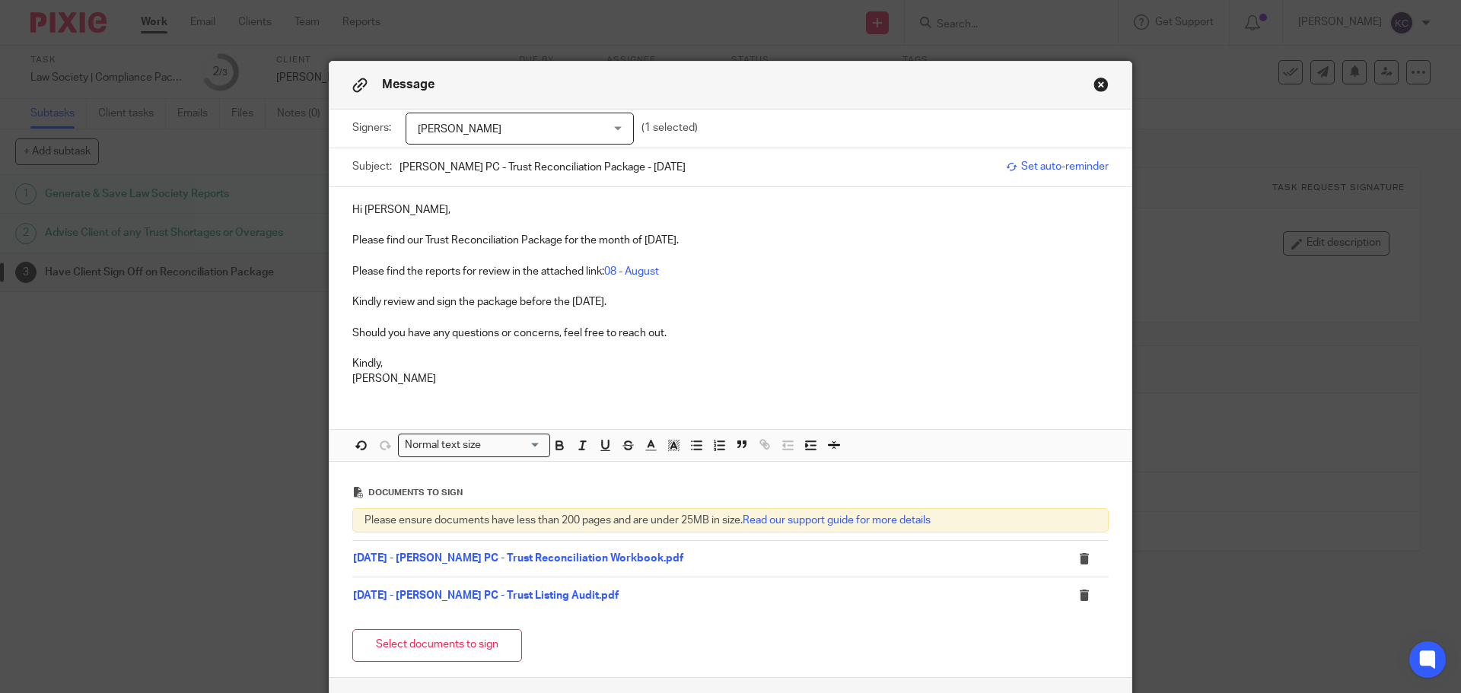
scroll to position [124, 0]
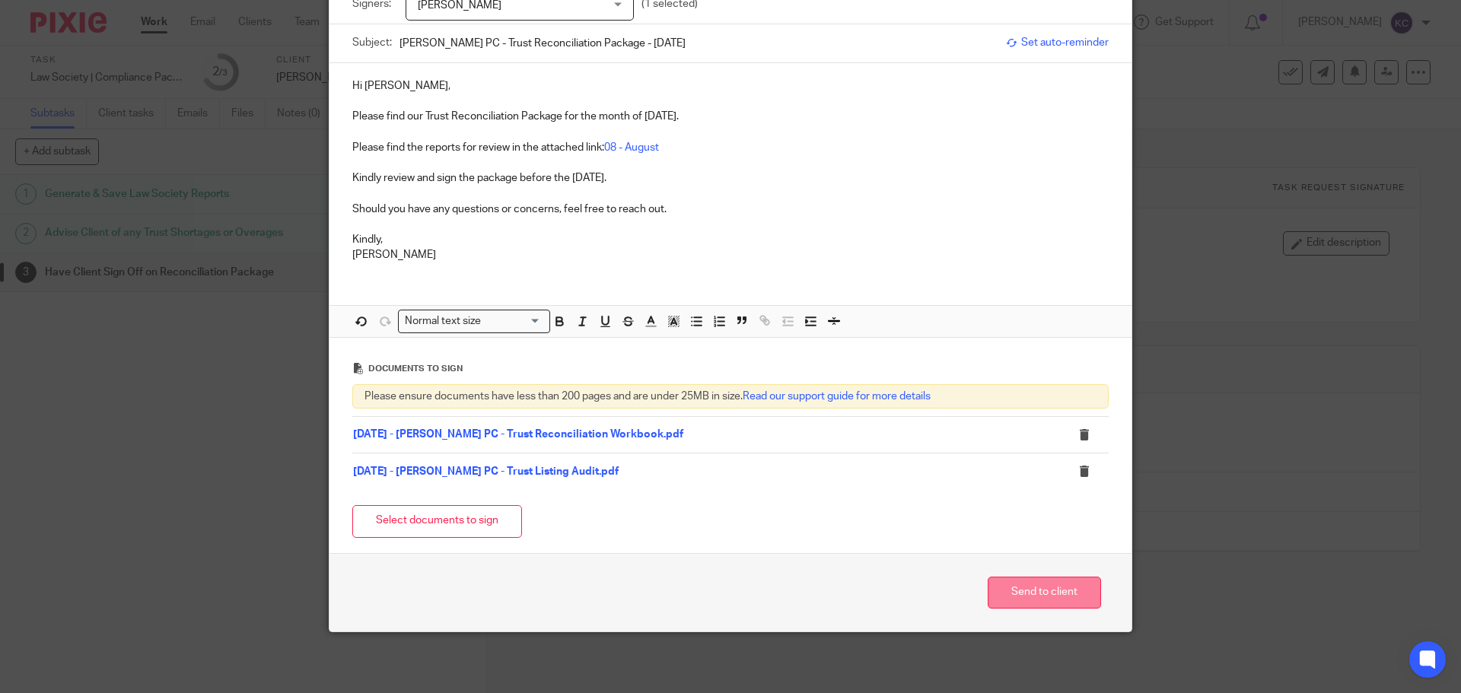
click at [1014, 603] on button "Send to client" at bounding box center [1044, 593] width 113 height 33
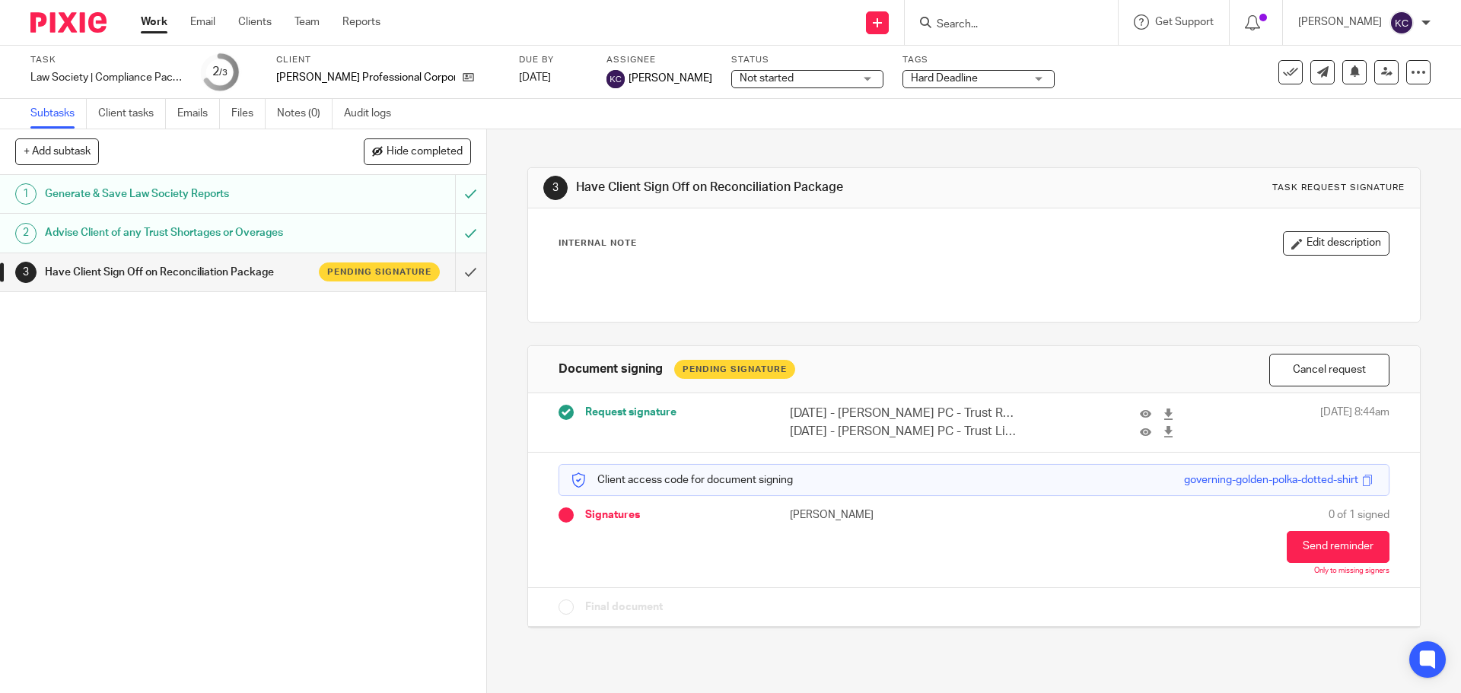
click at [947, 29] on input "Search" at bounding box center [1003, 25] width 137 height 14
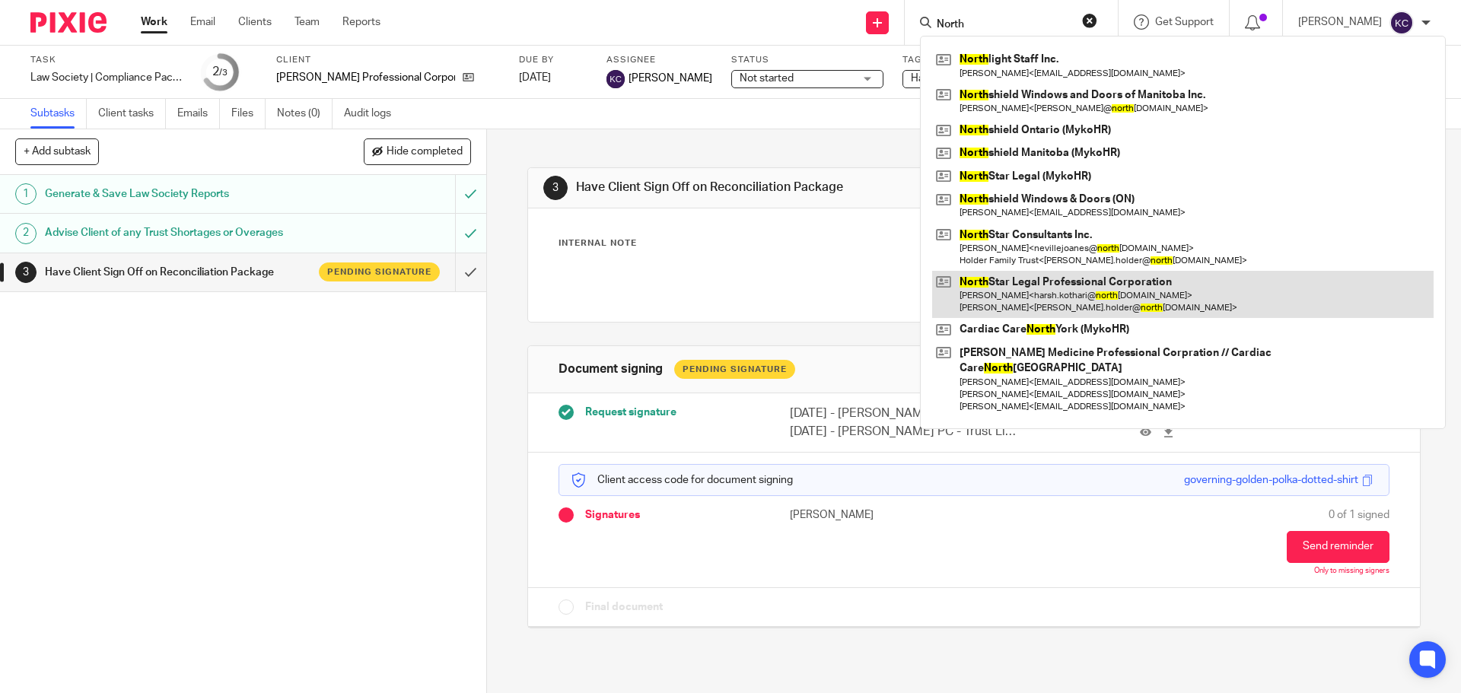
type input "North"
click at [1063, 299] on link at bounding box center [1182, 294] width 501 height 47
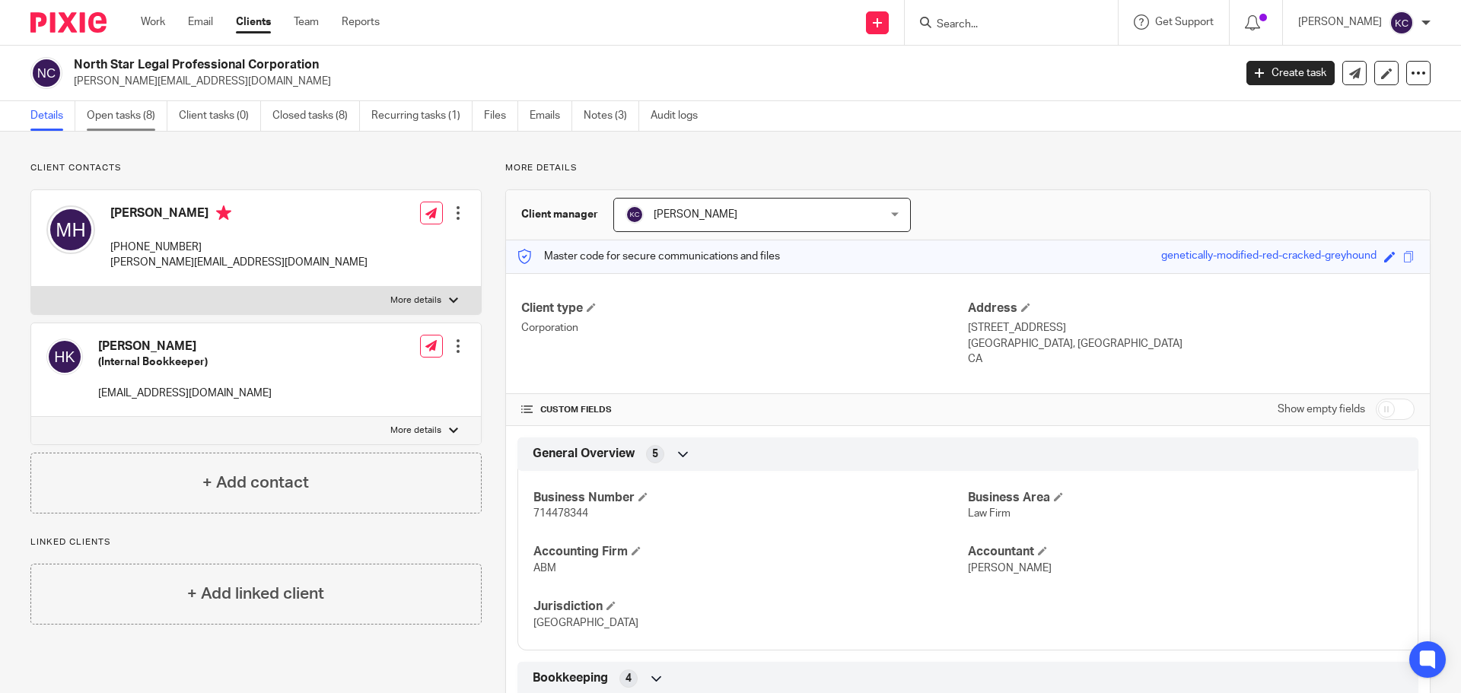
click at [140, 113] on link "Open tasks (8)" at bounding box center [127, 116] width 81 height 30
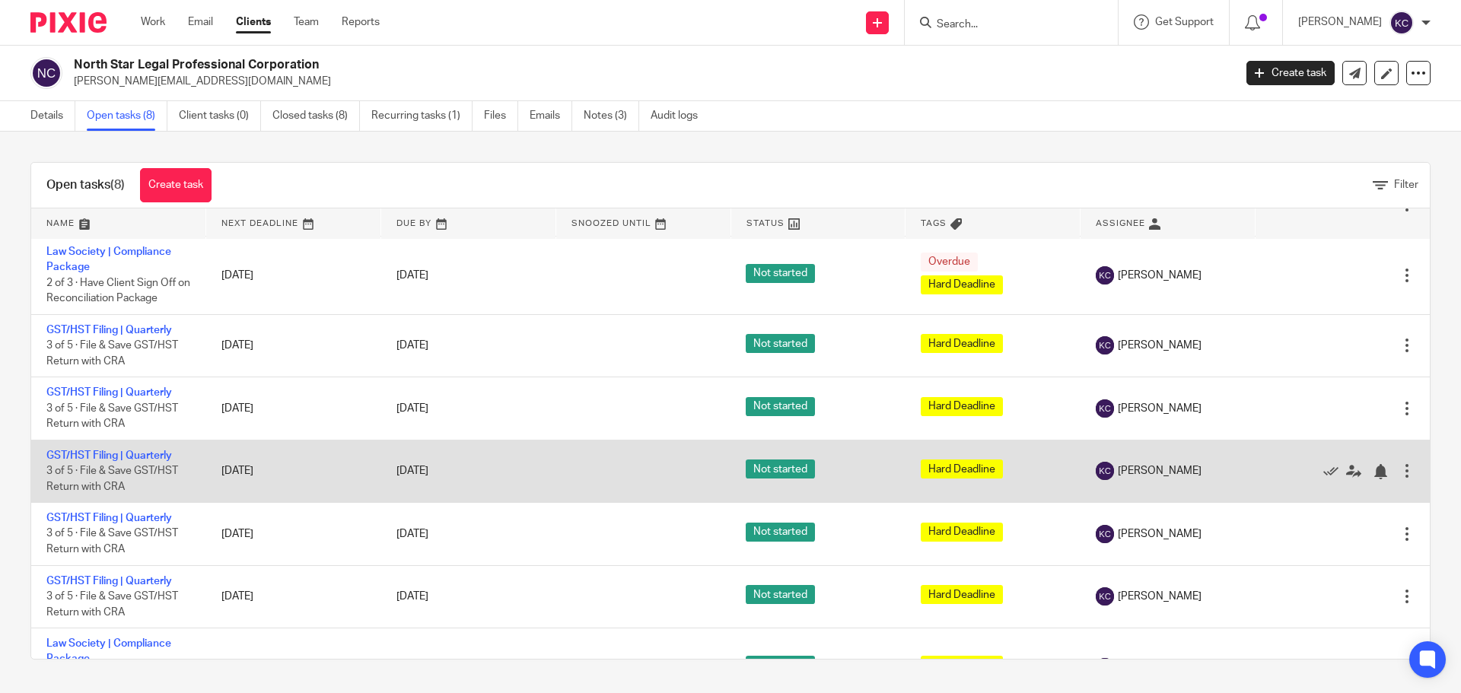
scroll to position [113, 0]
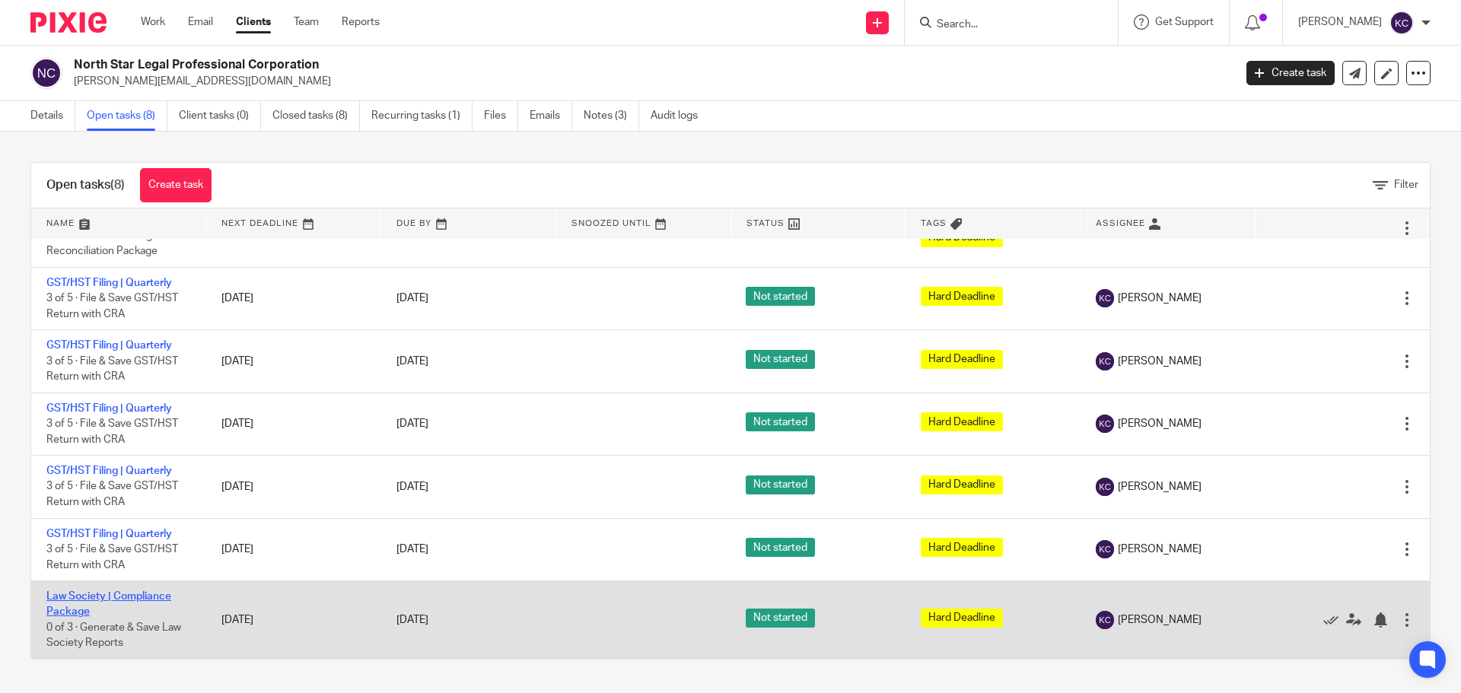
click at [143, 598] on link "Law Society | Compliance Package" at bounding box center [108, 604] width 125 height 26
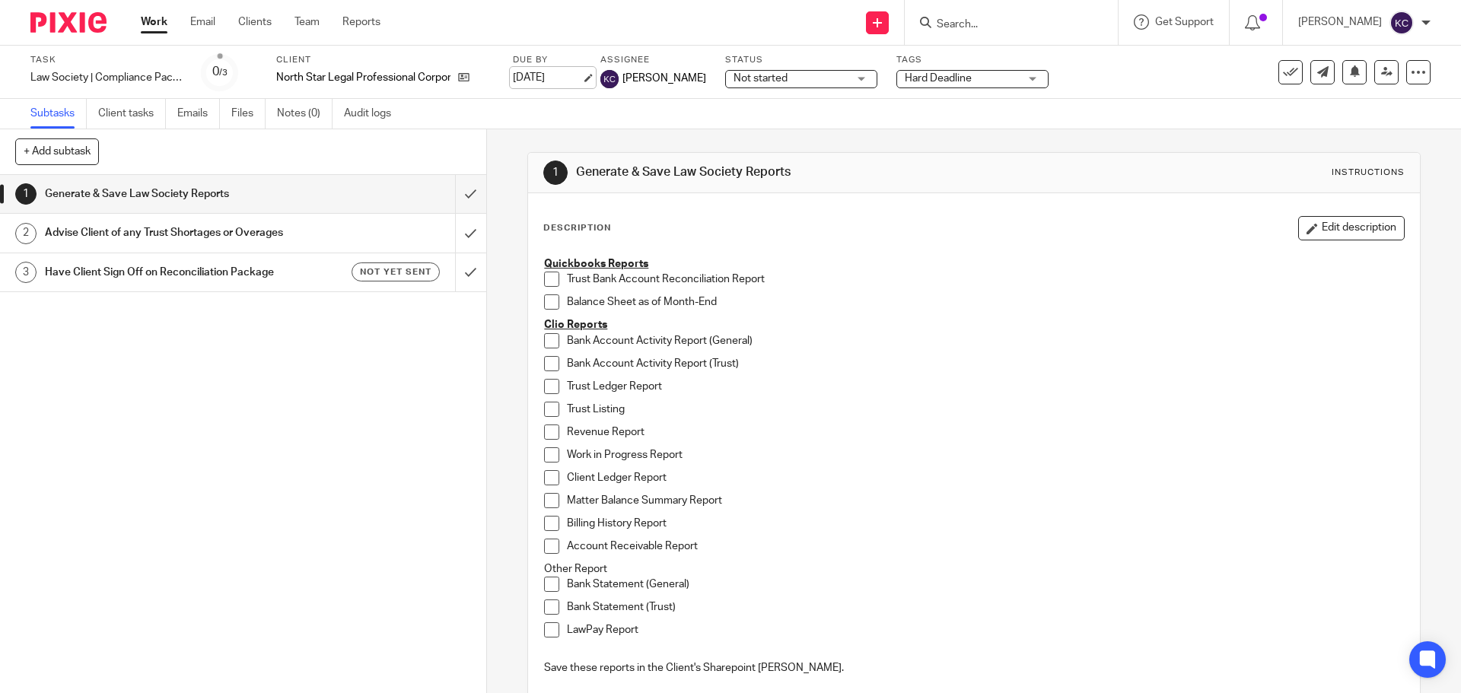
click at [550, 73] on link "[DATE]" at bounding box center [547, 78] width 68 height 16
click at [454, 196] on input "submit" at bounding box center [243, 194] width 486 height 38
click at [454, 234] on input "submit" at bounding box center [243, 233] width 486 height 38
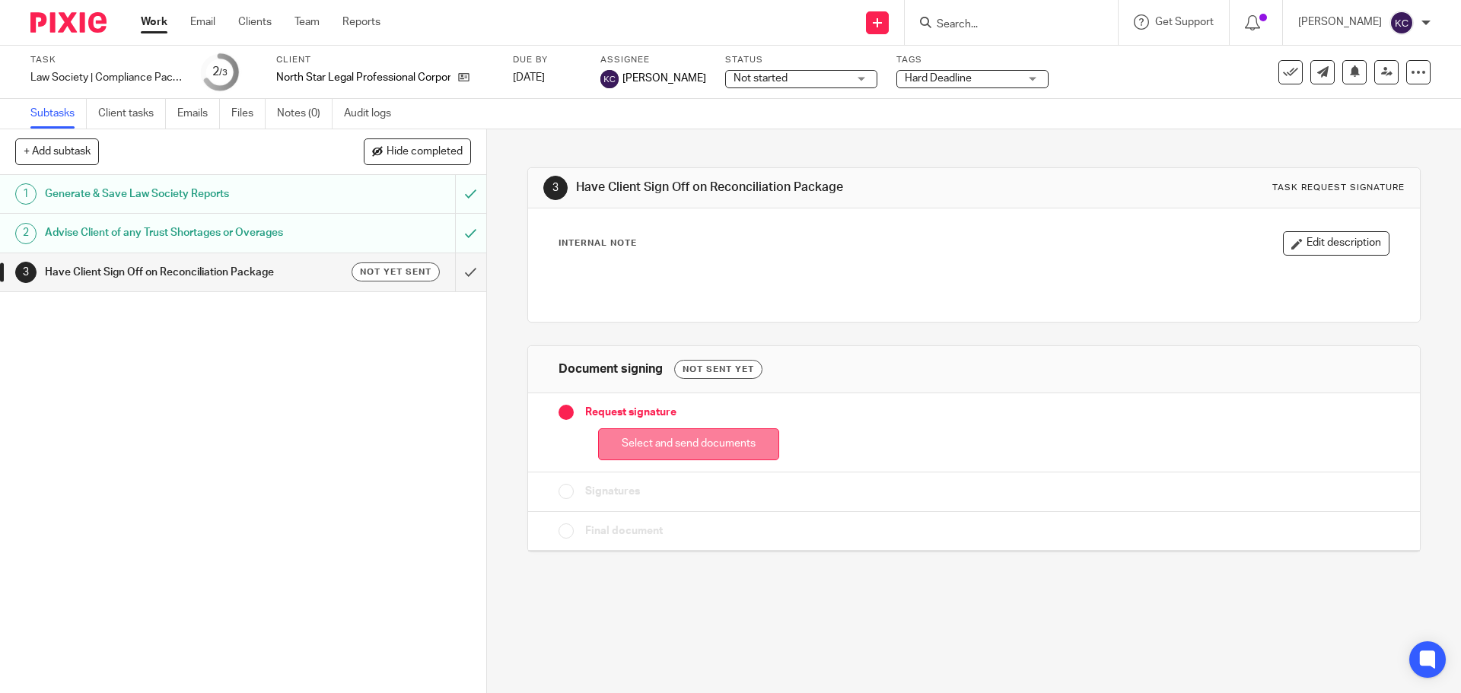
click at [683, 441] on button "Select and send documents" at bounding box center [688, 444] width 181 height 33
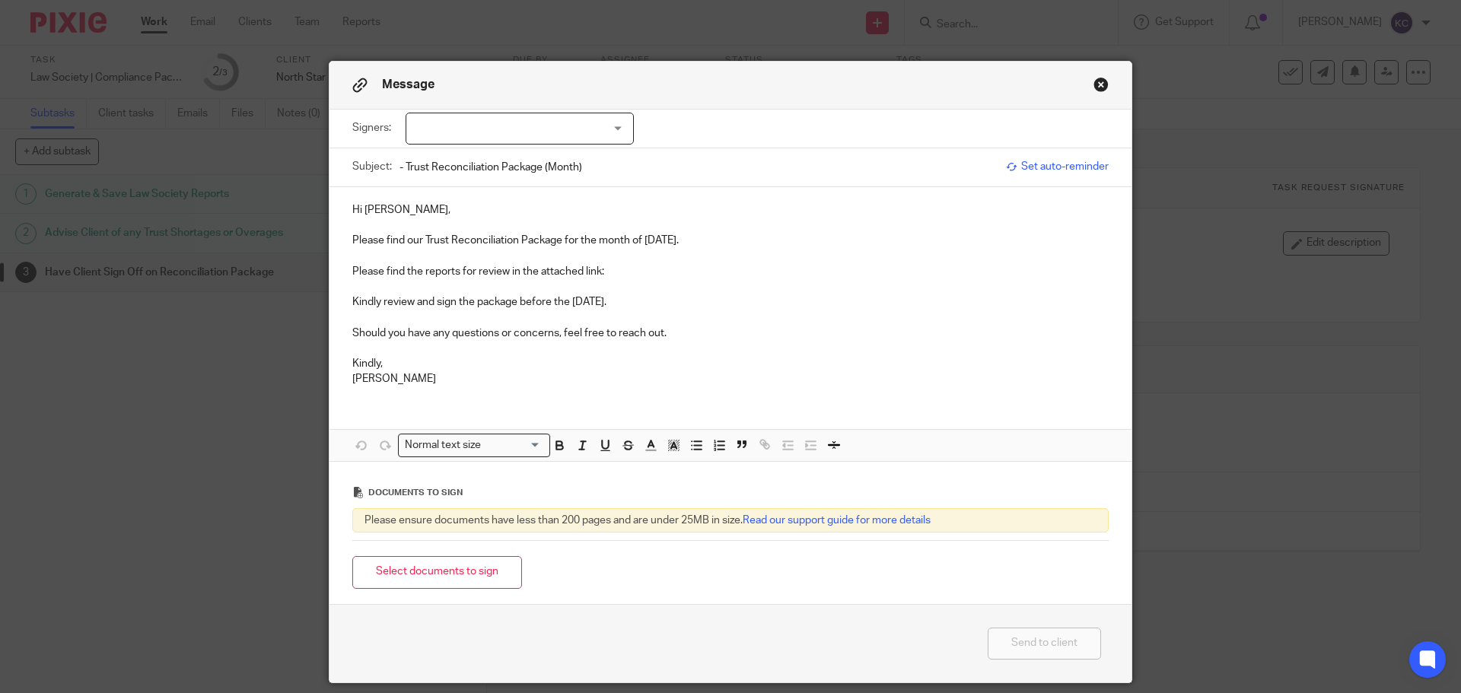
click at [472, 136] on div at bounding box center [520, 129] width 228 height 32
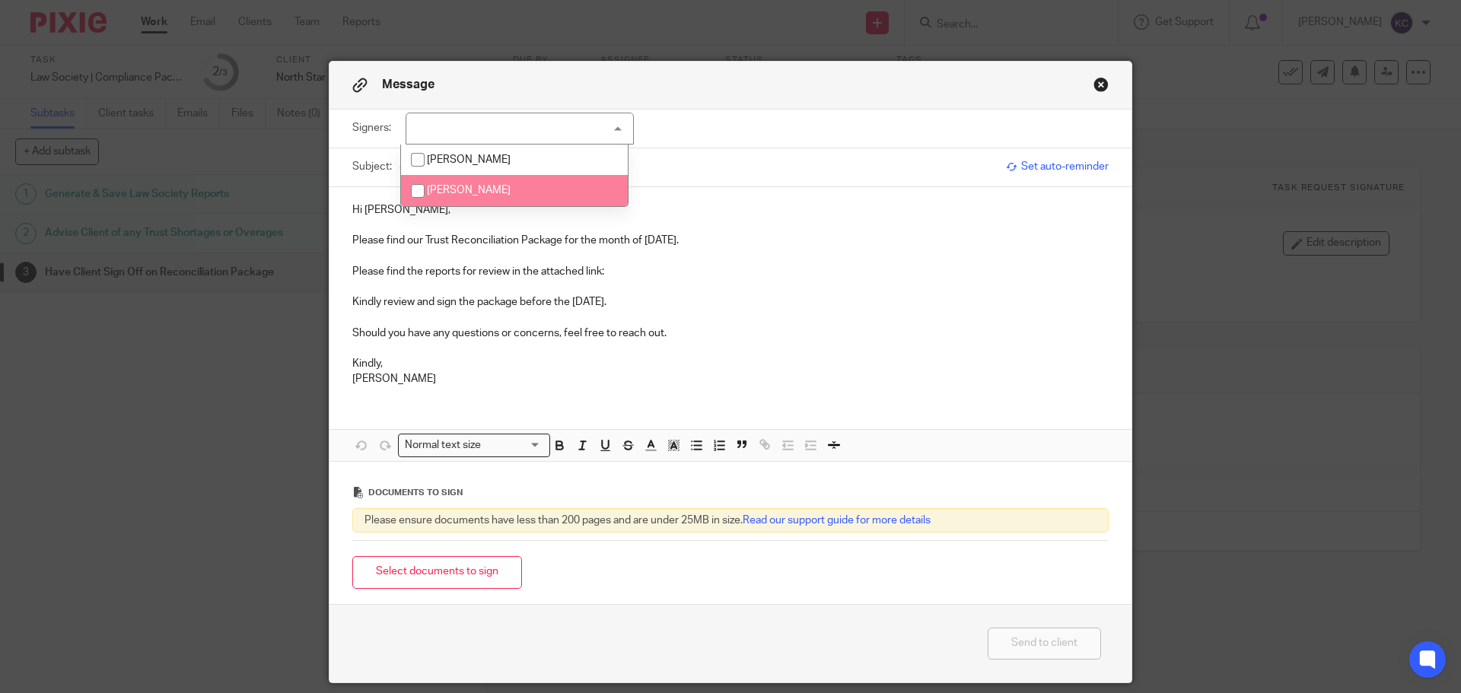
click at [629, 270] on p "Please find the reports for review in the attached link:" at bounding box center [730, 271] width 756 height 15
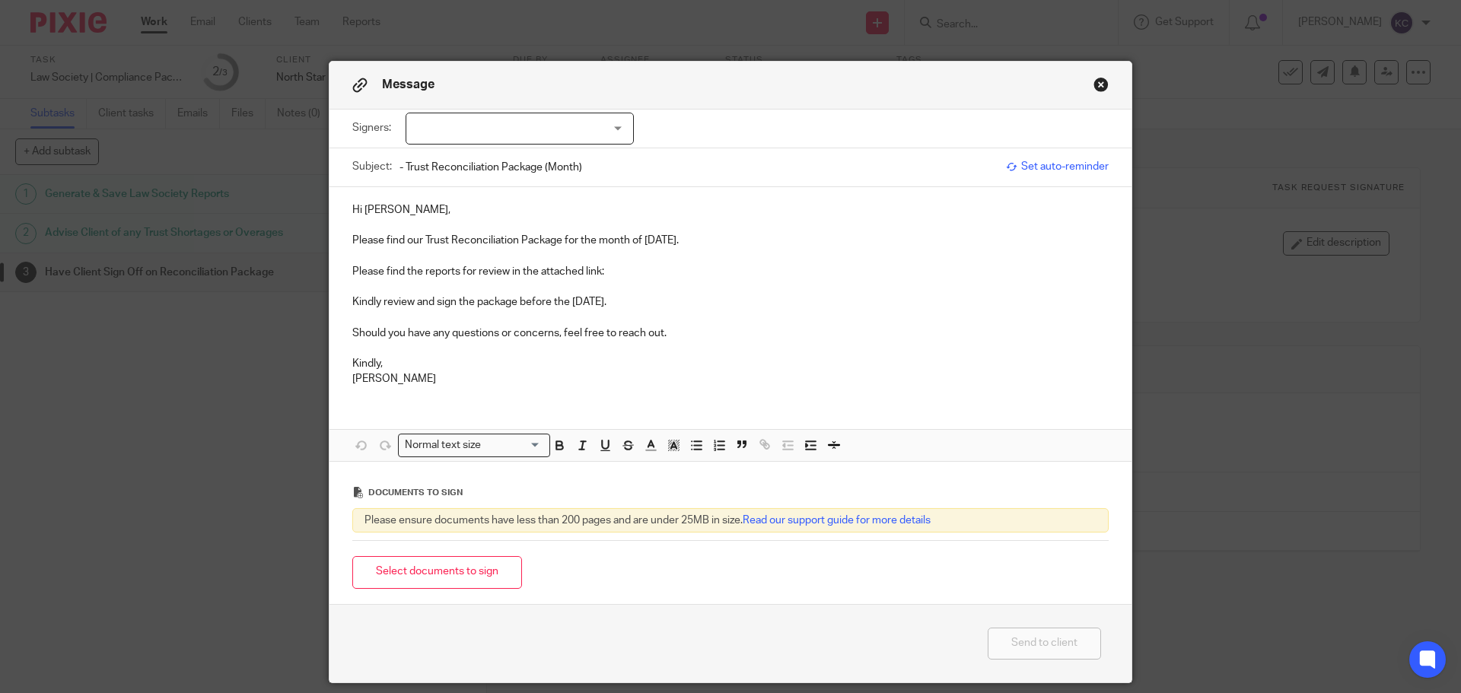
click at [505, 121] on div at bounding box center [520, 129] width 228 height 32
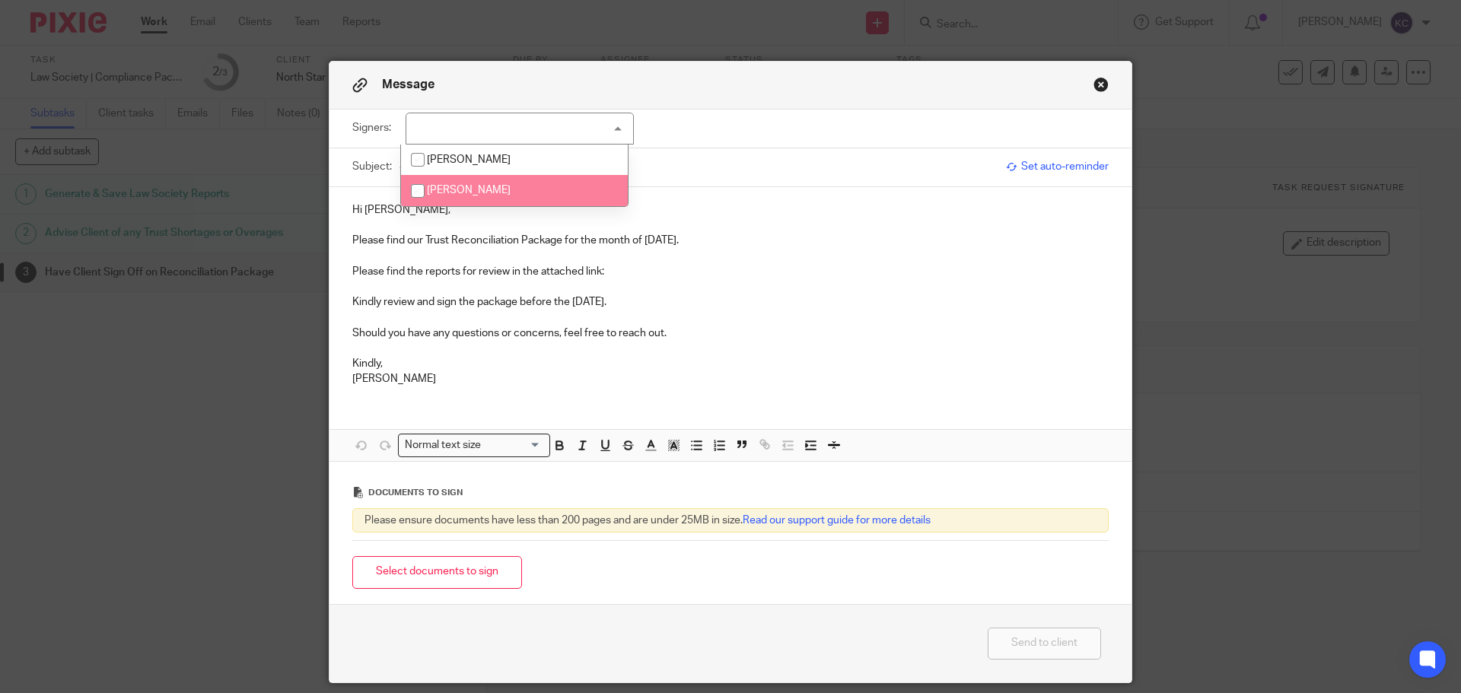
click at [488, 183] on li "Michael Holder" at bounding box center [514, 190] width 227 height 31
checkbox input "true"
click at [622, 264] on p "Please find the reports for review in the attached link:" at bounding box center [730, 271] width 756 height 15
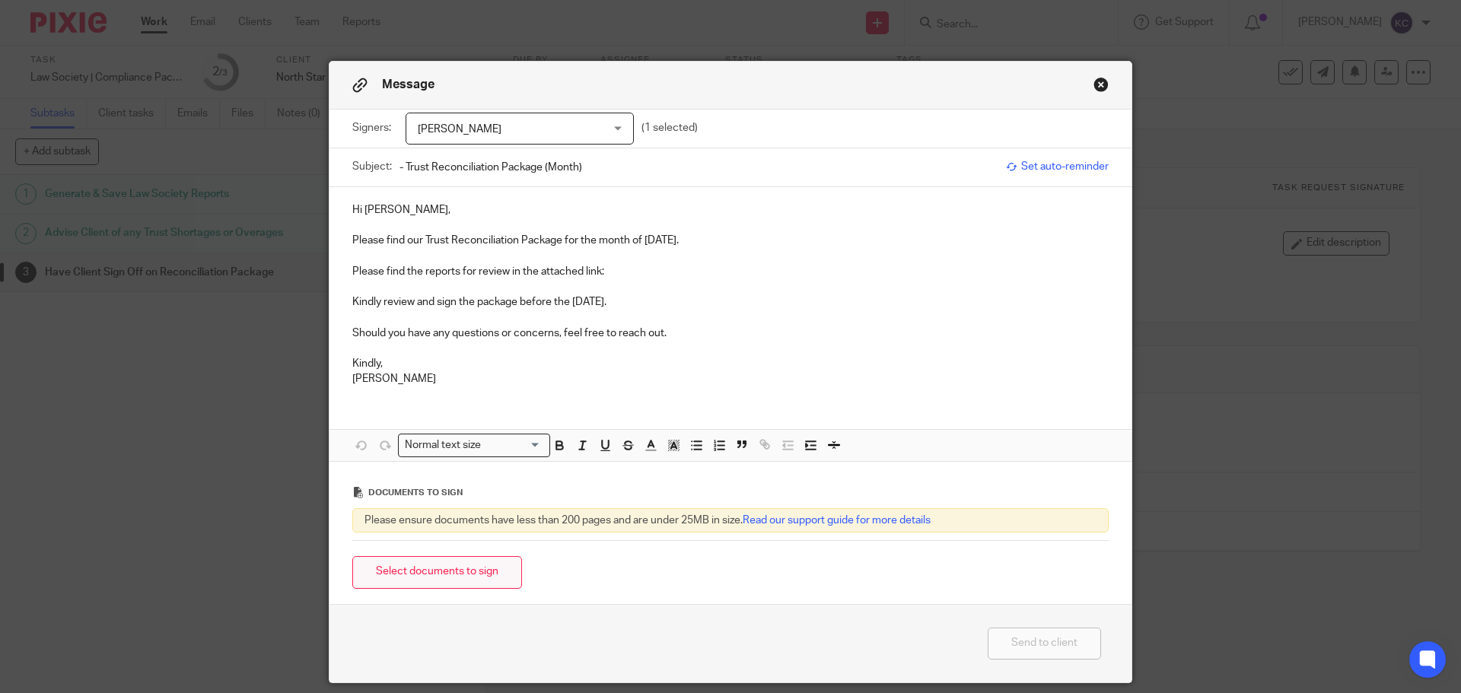
click at [425, 565] on button "Select documents to sign" at bounding box center [437, 572] width 170 height 33
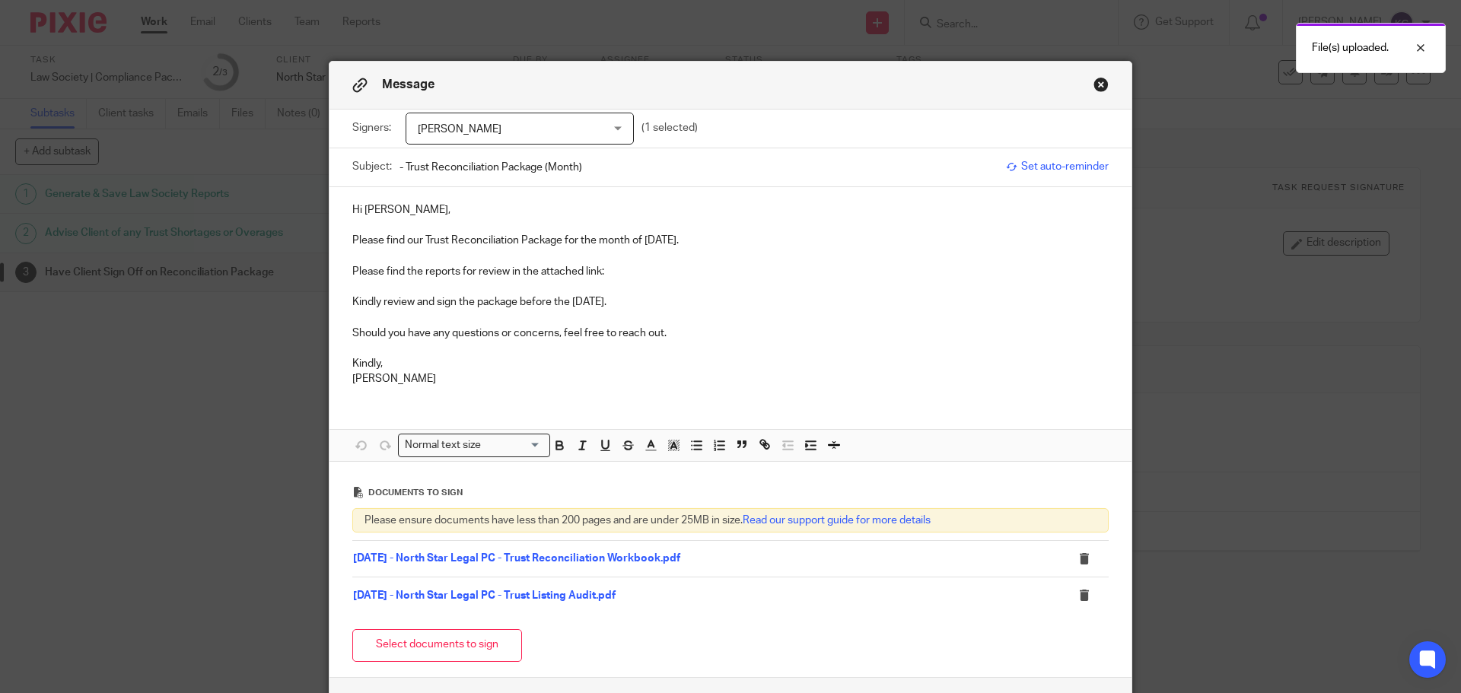
drag, startPoint x: 639, startPoint y: 238, endPoint x: 702, endPoint y: 238, distance: 62.4
click at [702, 238] on p "Please find our Trust Reconciliation Package for the month of [DATE]." at bounding box center [730, 240] width 756 height 15
copy p "August 2025"
drag, startPoint x: 602, startPoint y: 165, endPoint x: 537, endPoint y: 154, distance: 65.6
click at [537, 154] on input "- Trust Reconciliation Package (Month)" at bounding box center [698, 167] width 599 height 34
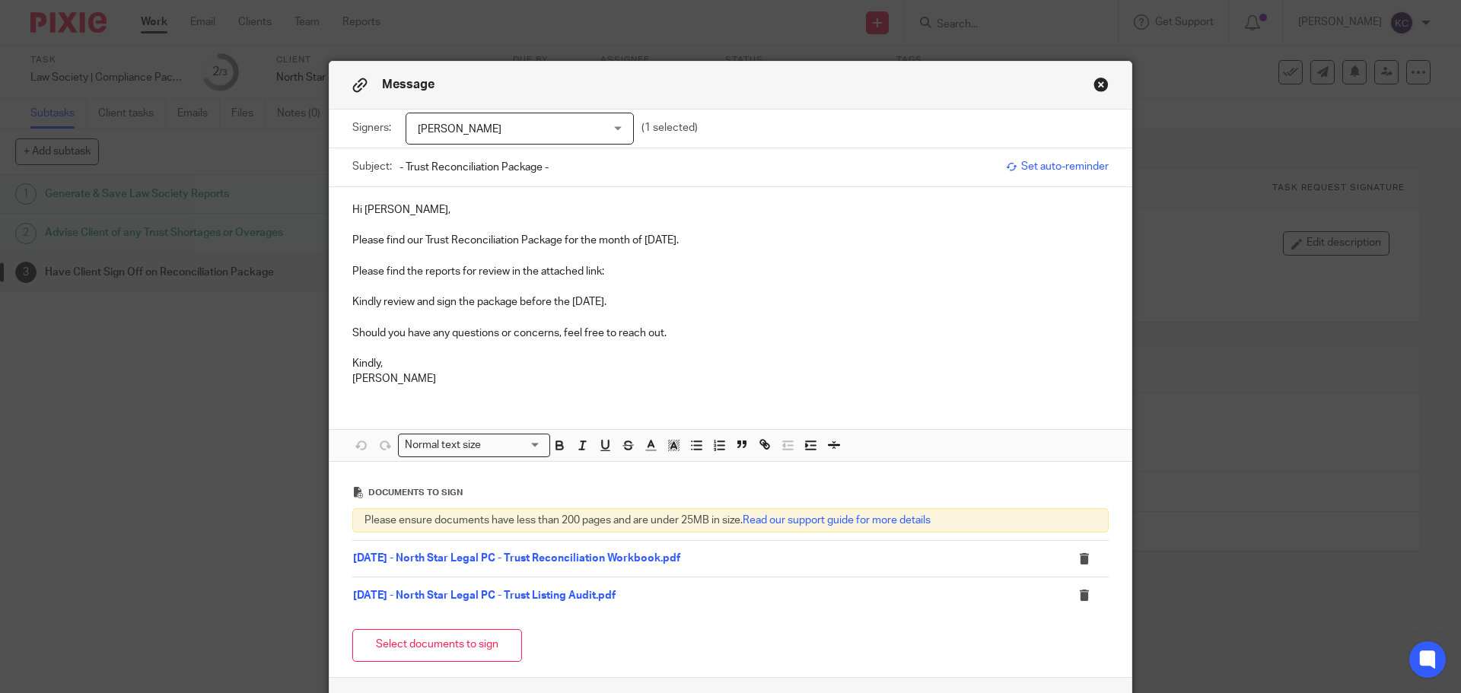
paste input "August 2025"
click at [413, 205] on p "Hi [PERSON_NAME]," at bounding box center [730, 209] width 756 height 15
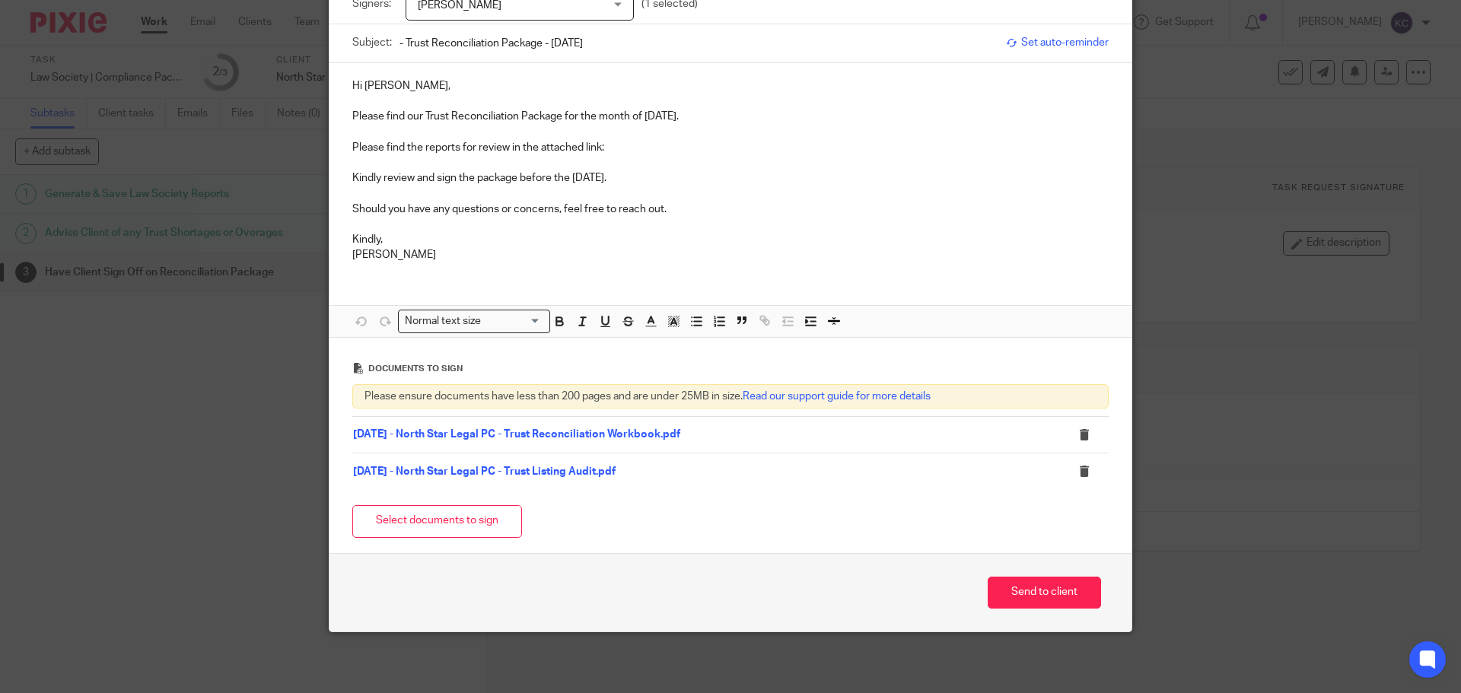
click at [618, 142] on p "Please find the reports for review in the attached link:" at bounding box center [730, 147] width 756 height 15
click at [753, 184] on p "Kindly review and sign the package before the [DATE]." at bounding box center [730, 177] width 756 height 15
click at [713, 234] on p "Kindly," at bounding box center [730, 239] width 756 height 15
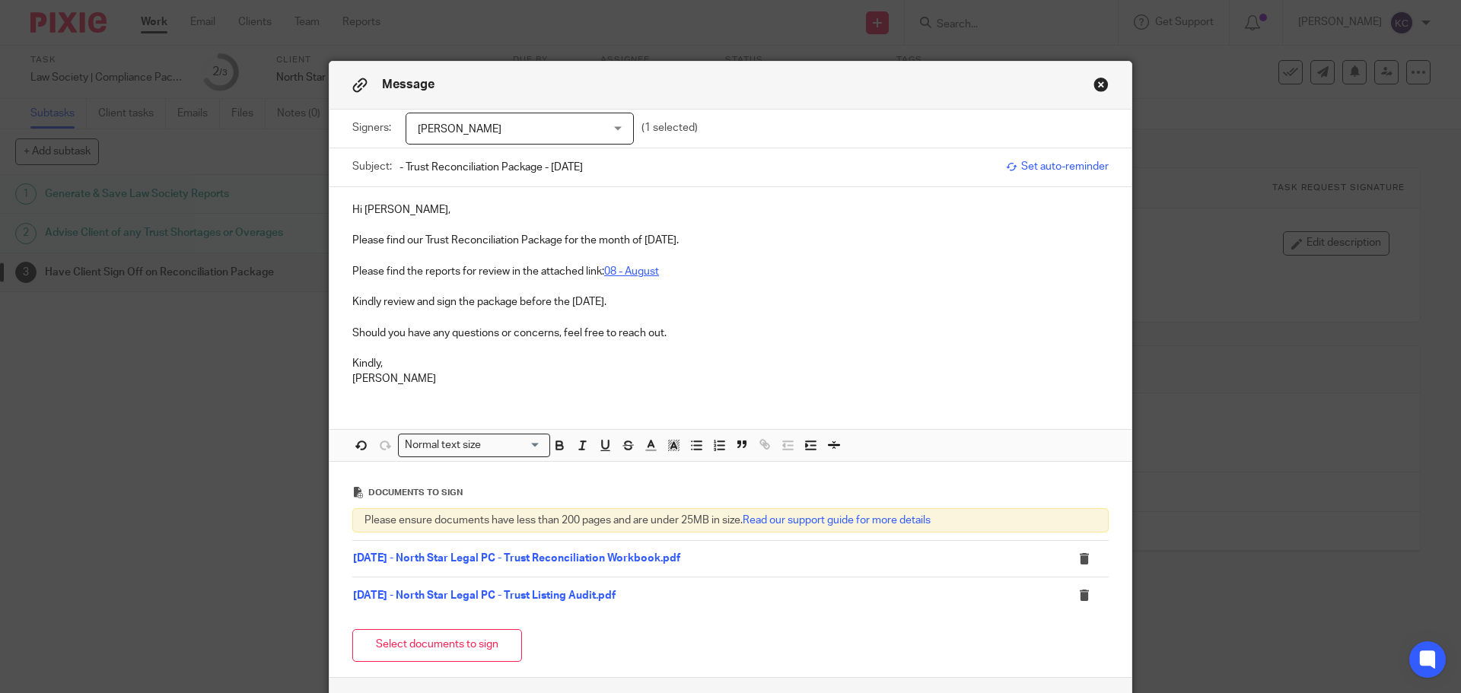
click at [641, 266] on link "08 - August" at bounding box center [631, 271] width 55 height 11
click at [549, 318] on link "https://abmaccounting.sharepoint.com/:f:/r/Client%20Working%20List/North%20Star…" at bounding box center [479, 318] width 141 height 15
click at [749, 259] on p at bounding box center [730, 255] width 756 height 15
click at [399, 170] on input "- Trust Reconciliation Package - August 2025" at bounding box center [698, 167] width 599 height 34
paste input "North Star Legal PC"
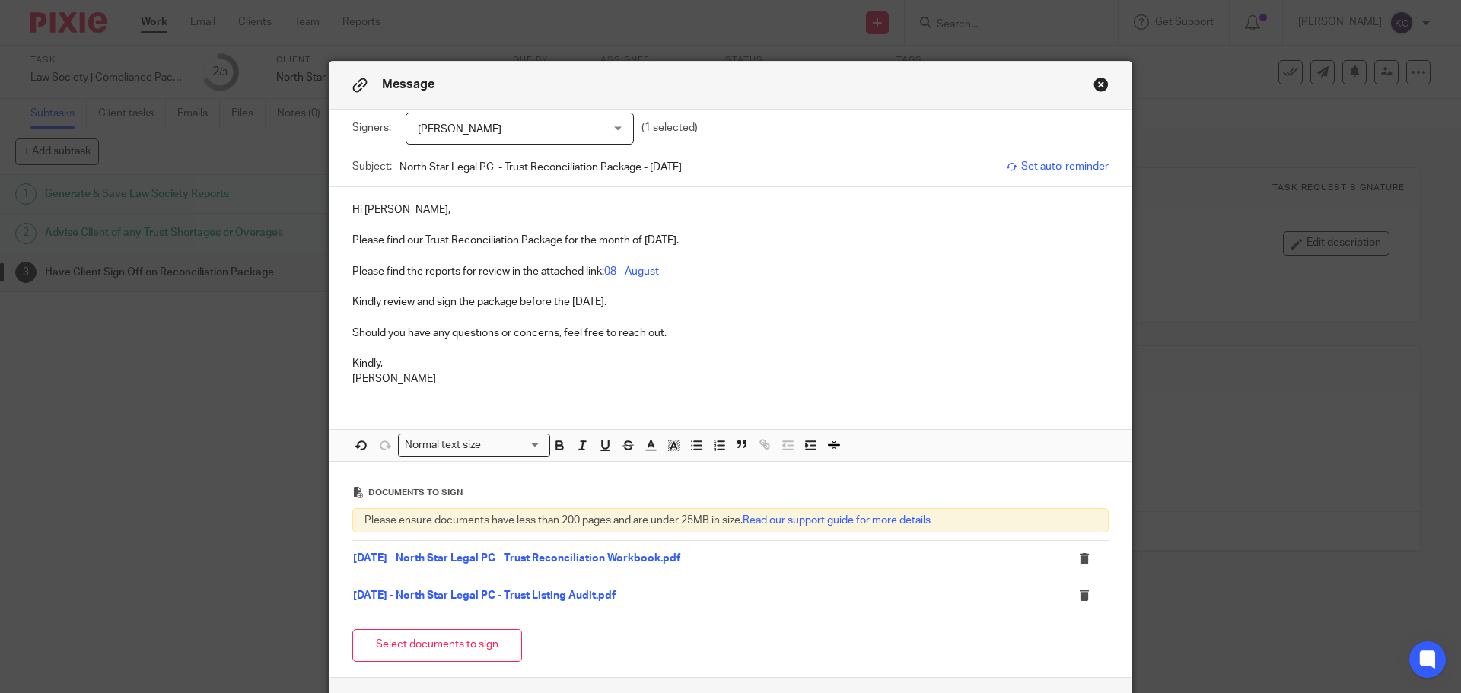
type input "North Star Legal PC - Trust Reconciliation Package - [DATE]"
click at [447, 216] on p "Hi [PERSON_NAME]," at bounding box center [730, 209] width 756 height 15
click at [723, 240] on p "Please find our Trust Reconciliation Package for the month of [DATE]." at bounding box center [730, 240] width 756 height 15
click at [765, 309] on p "Kindly review and sign the package before the [DATE]." at bounding box center [730, 301] width 756 height 15
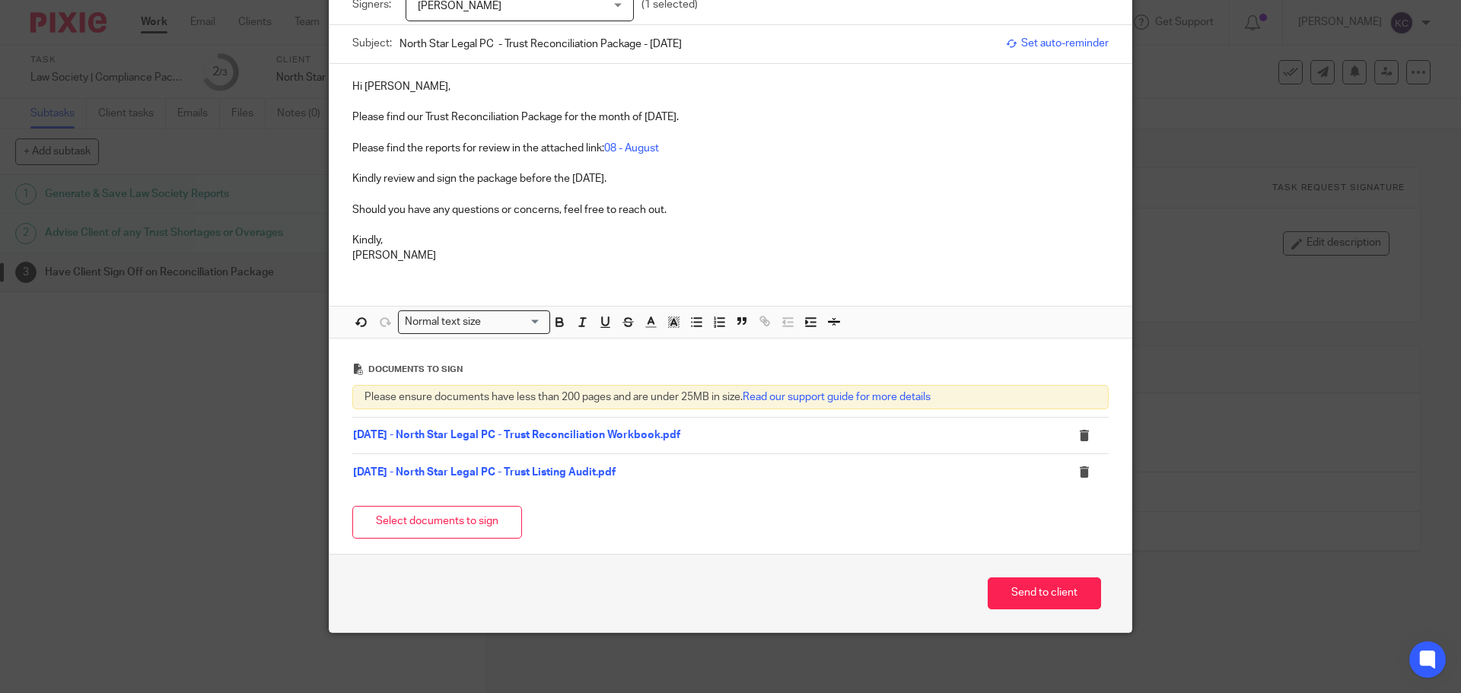
scroll to position [124, 0]
click at [1049, 602] on button "Send to client" at bounding box center [1044, 593] width 113 height 33
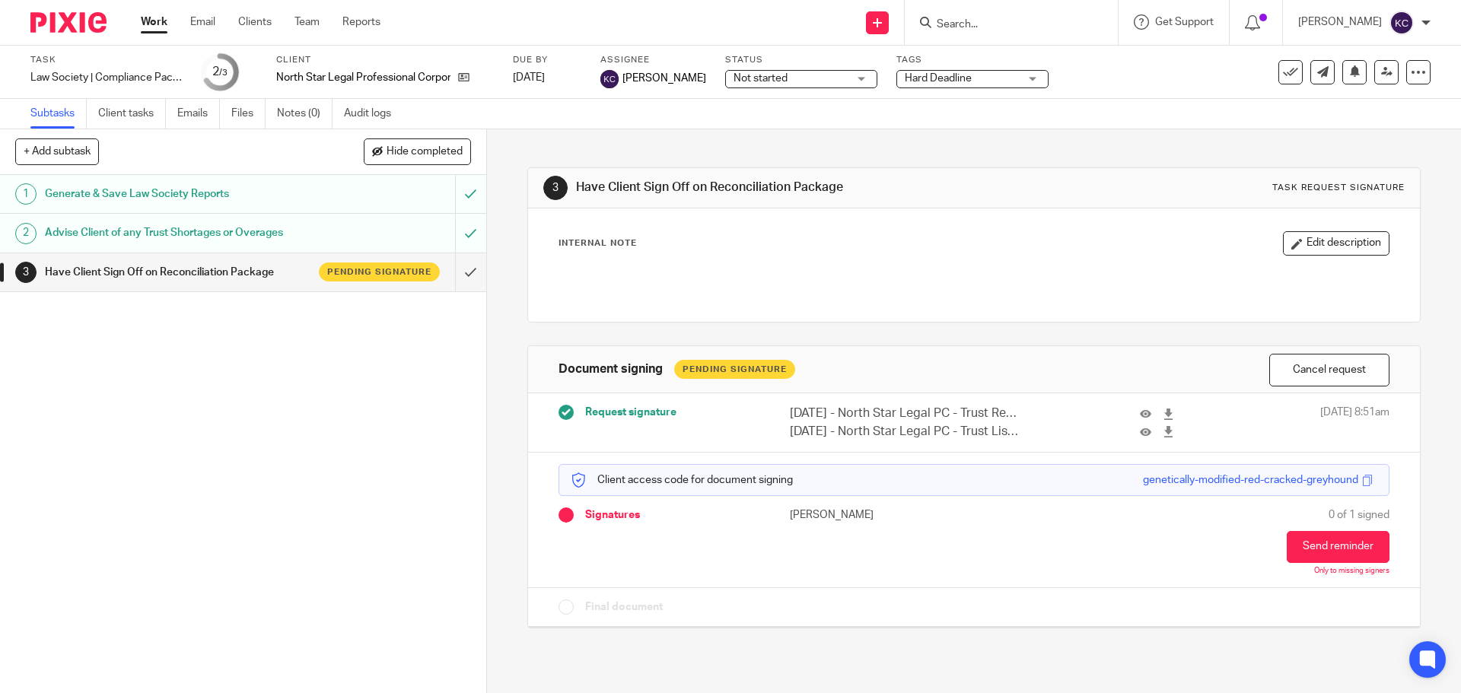
click at [1403, 32] on img at bounding box center [1401, 23] width 24 height 24
click at [1404, 24] on img at bounding box center [1401, 23] width 24 height 24
click at [1359, 106] on span "Logout" at bounding box center [1360, 105] width 34 height 11
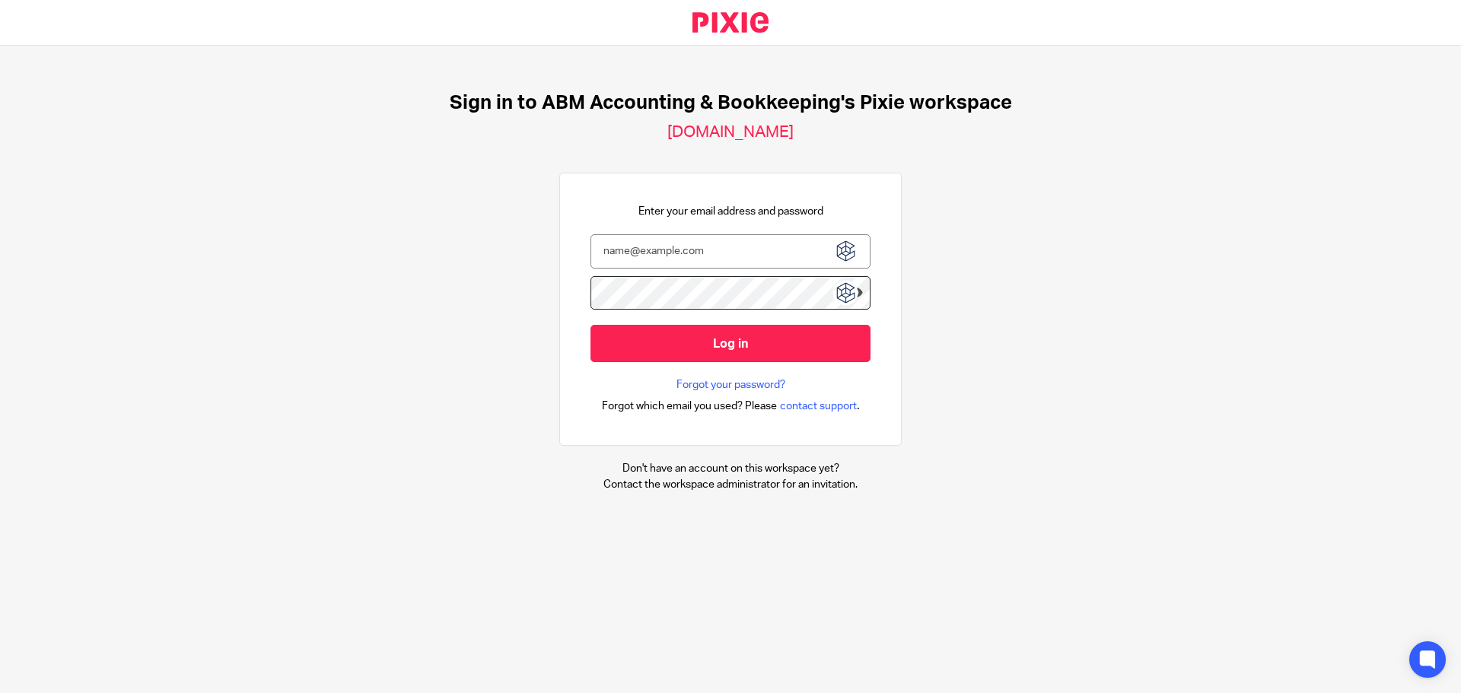
click at [845, 260] on img at bounding box center [845, 250] width 27 height 27
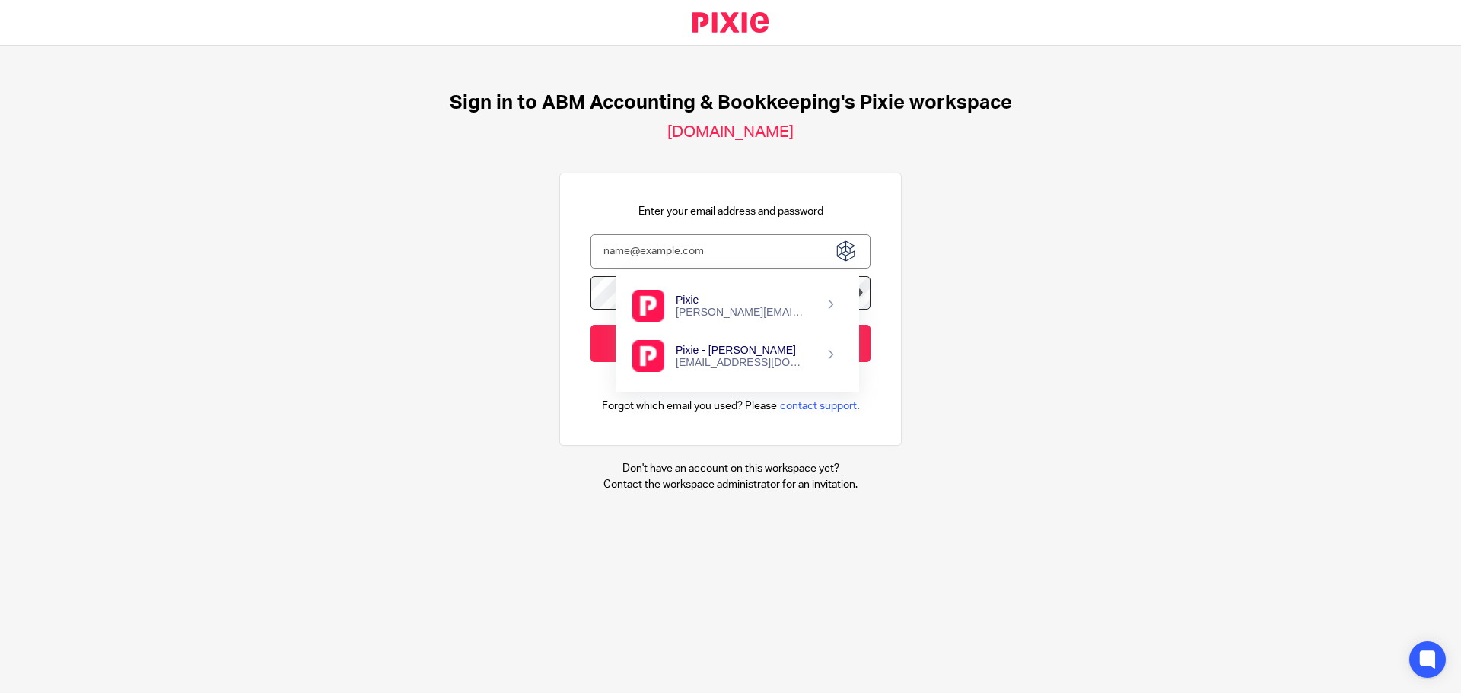
click at [699, 318] on div "[PERSON_NAME][EMAIL_ADDRESS][PERSON_NAME][DOMAIN_NAME]" at bounding box center [742, 312] width 132 height 12
type input "[PERSON_NAME][EMAIL_ADDRESS][PERSON_NAME][DOMAIN_NAME]"
